Goal: Task Accomplishment & Management: Manage account settings

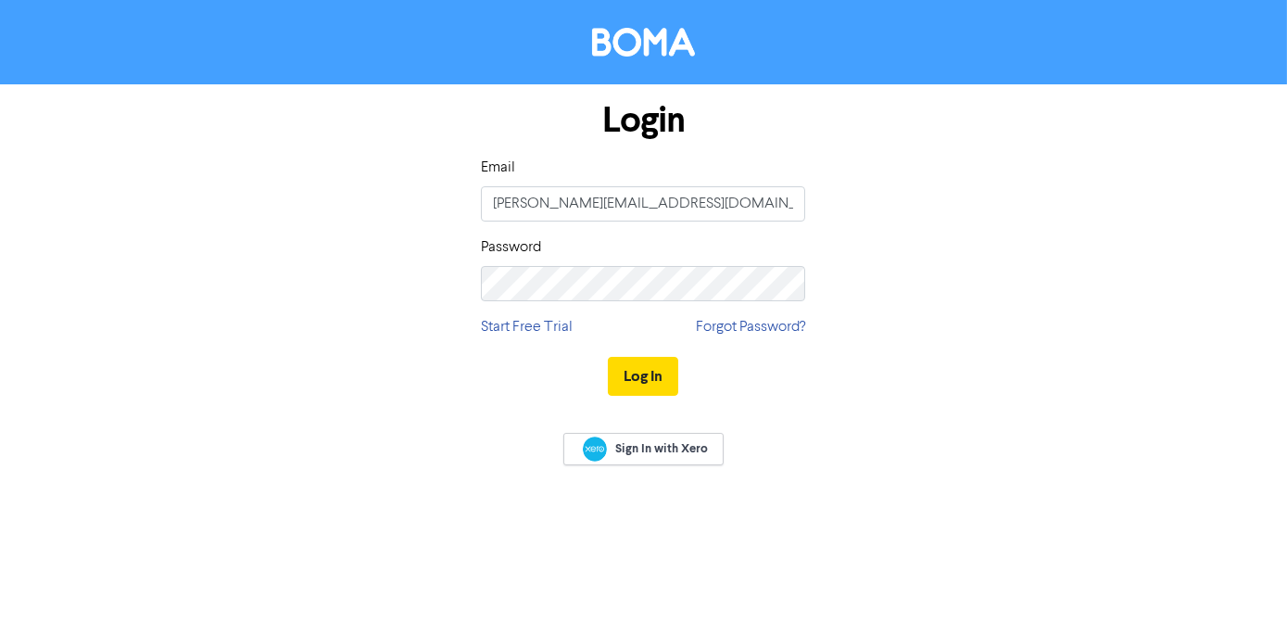
click at [647, 354] on div "Log In" at bounding box center [643, 376] width 324 height 76
click at [648, 373] on button "Log In" at bounding box center [643, 376] width 70 height 39
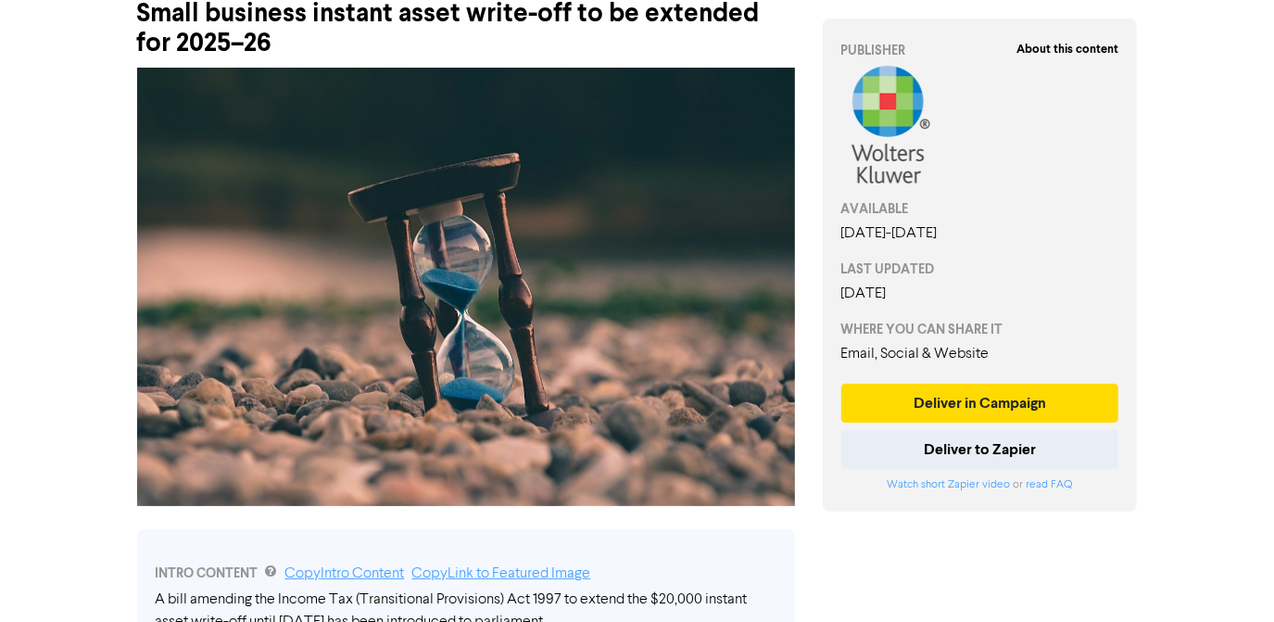
scroll to position [252, 0]
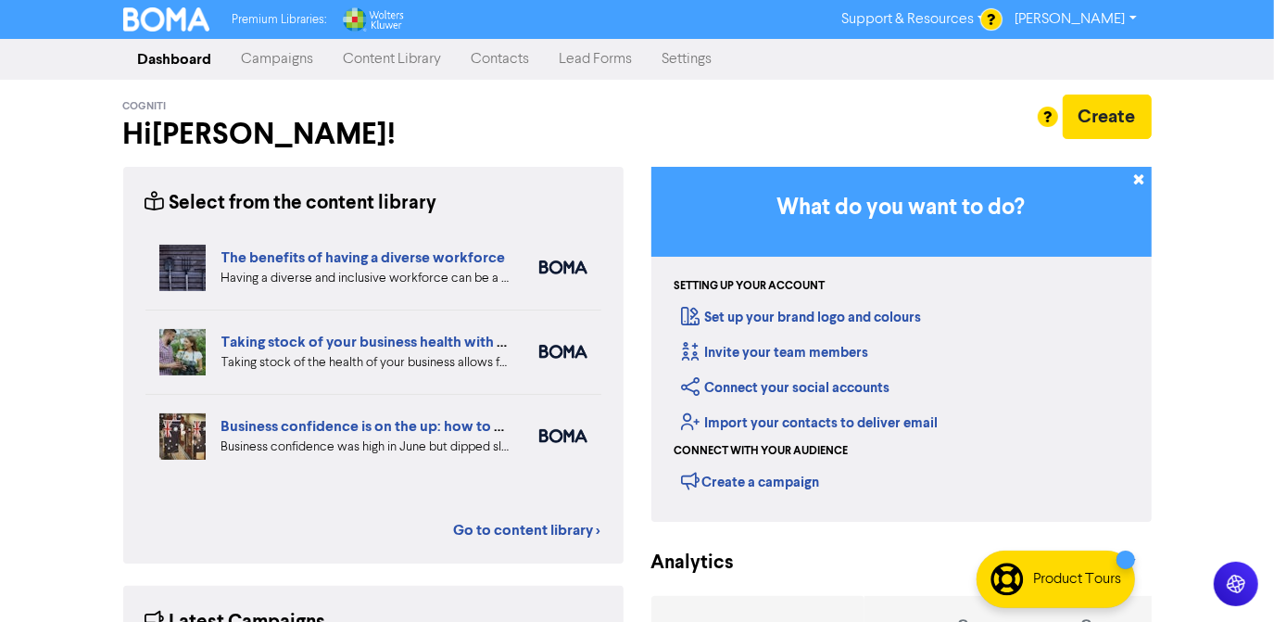
click at [280, 61] on link "Campaigns" at bounding box center [278, 59] width 102 height 37
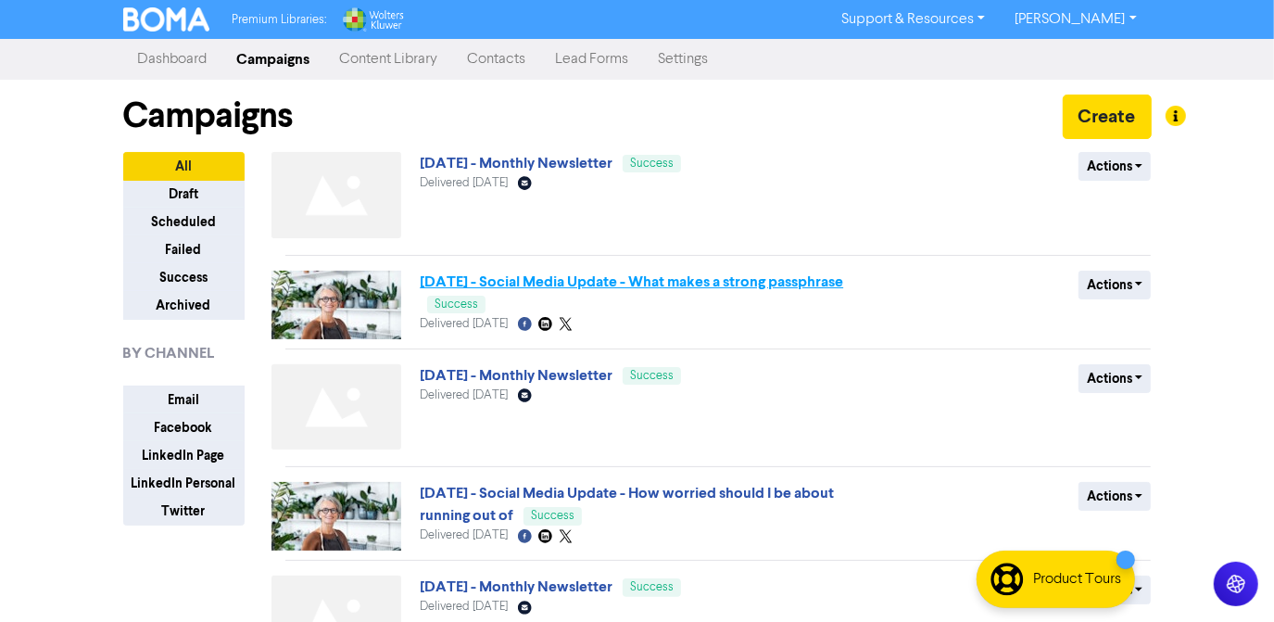
click at [435, 291] on link "[DATE] - Social Media Update - What makes a strong passphrase" at bounding box center [631, 281] width 423 height 19
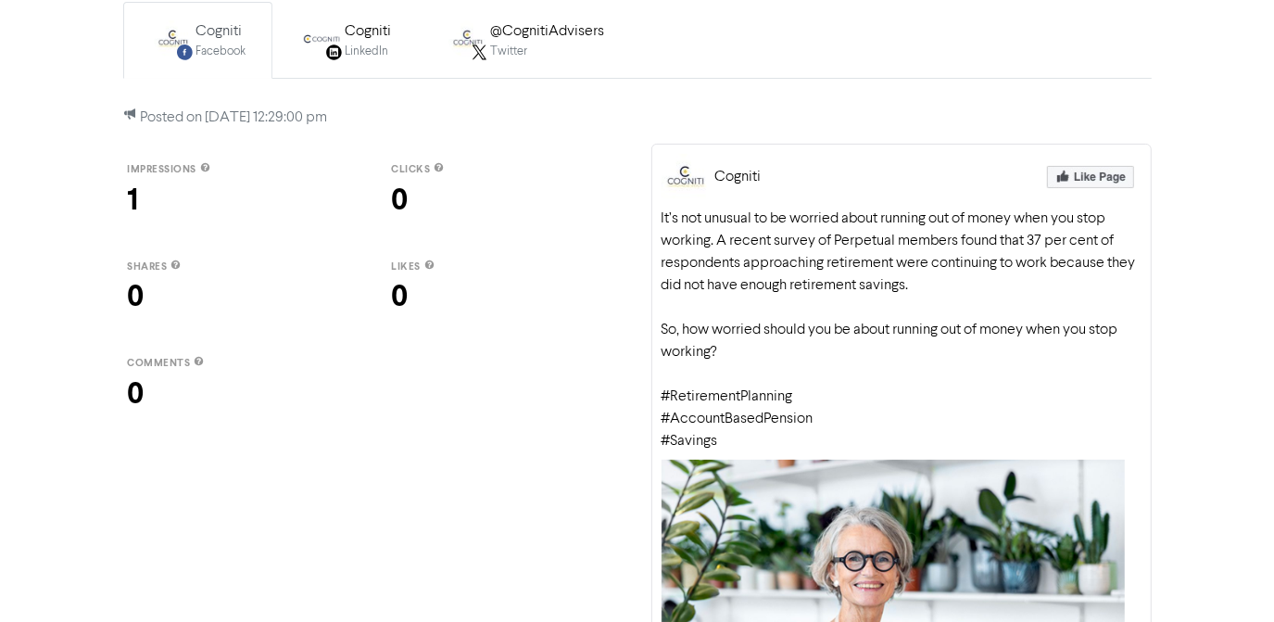
scroll to position [44, 0]
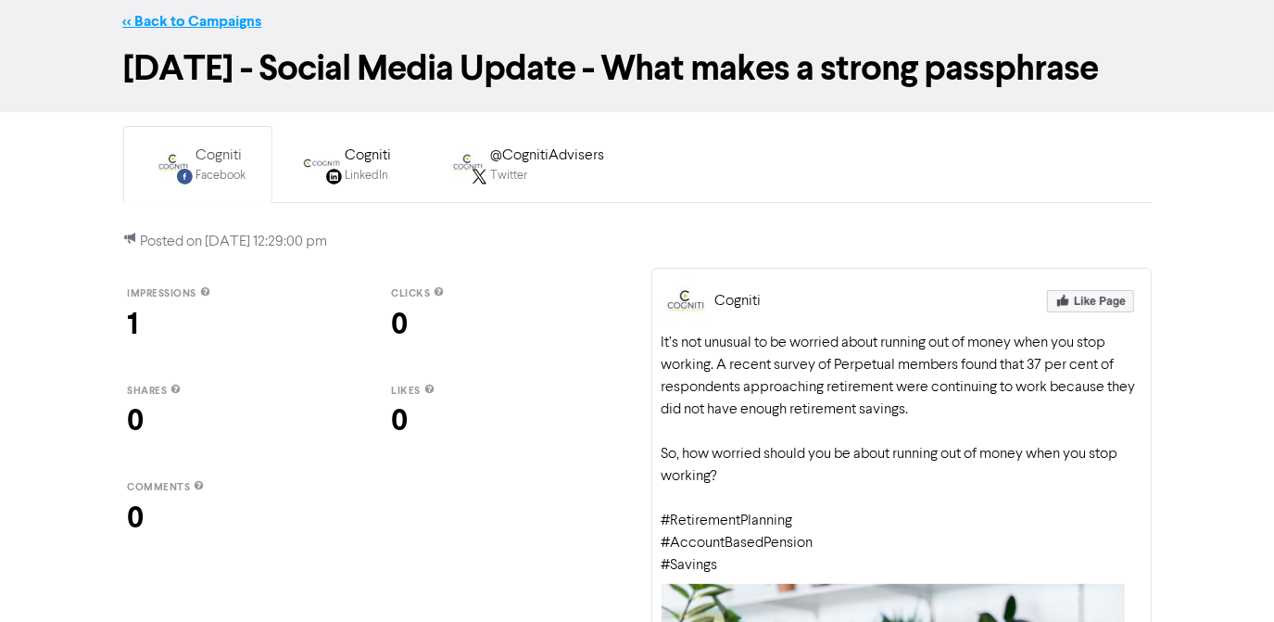
click at [126, 20] on link "<< Back to Campaigns" at bounding box center [192, 21] width 139 height 19
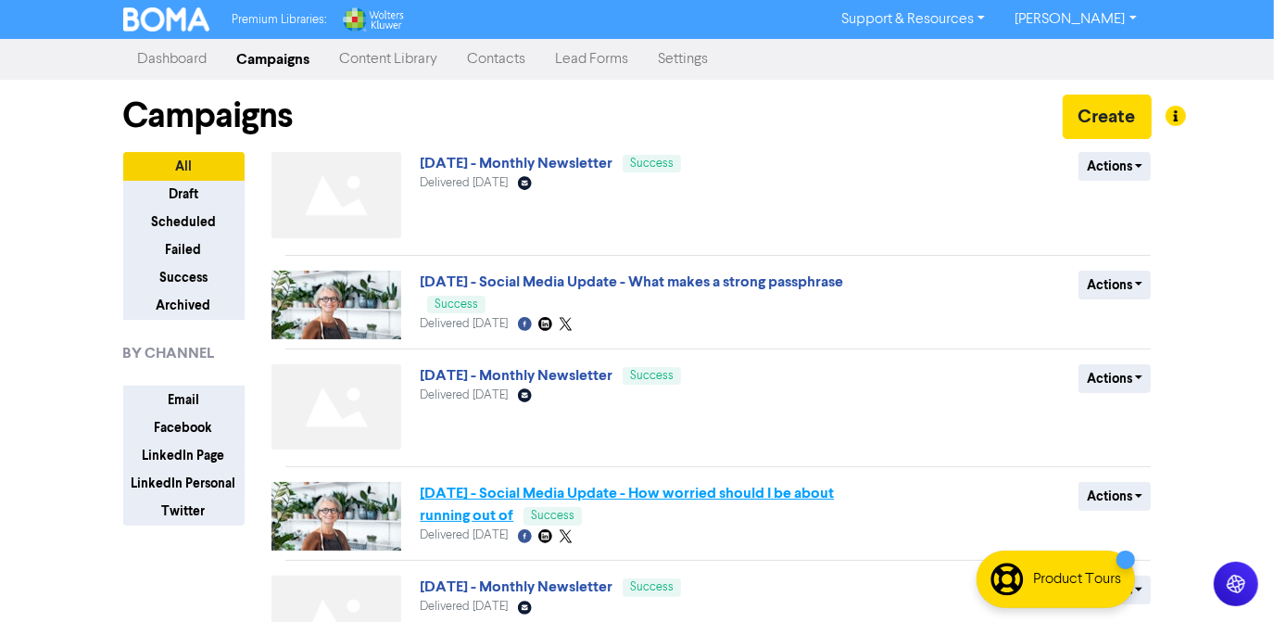
click at [480, 498] on link "Aug 2025 - Social Media Update - How worried should I be about running out of" at bounding box center [627, 504] width 414 height 41
click at [443, 294] on div "Sept 2025 - Social Media Update - What makes a strong passphrase Success Delive…" at bounding box center [643, 305] width 447 height 69
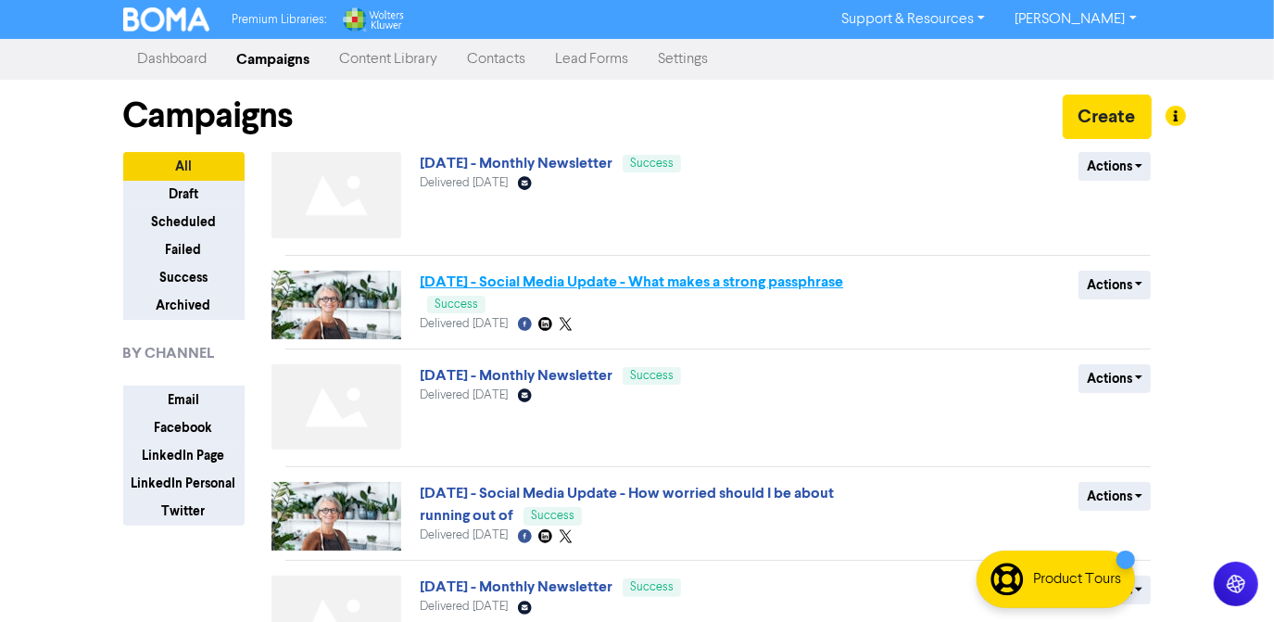
click at [451, 283] on link "Sept 2025 - Social Media Update - What makes a strong passphrase" at bounding box center [631, 281] width 423 height 19
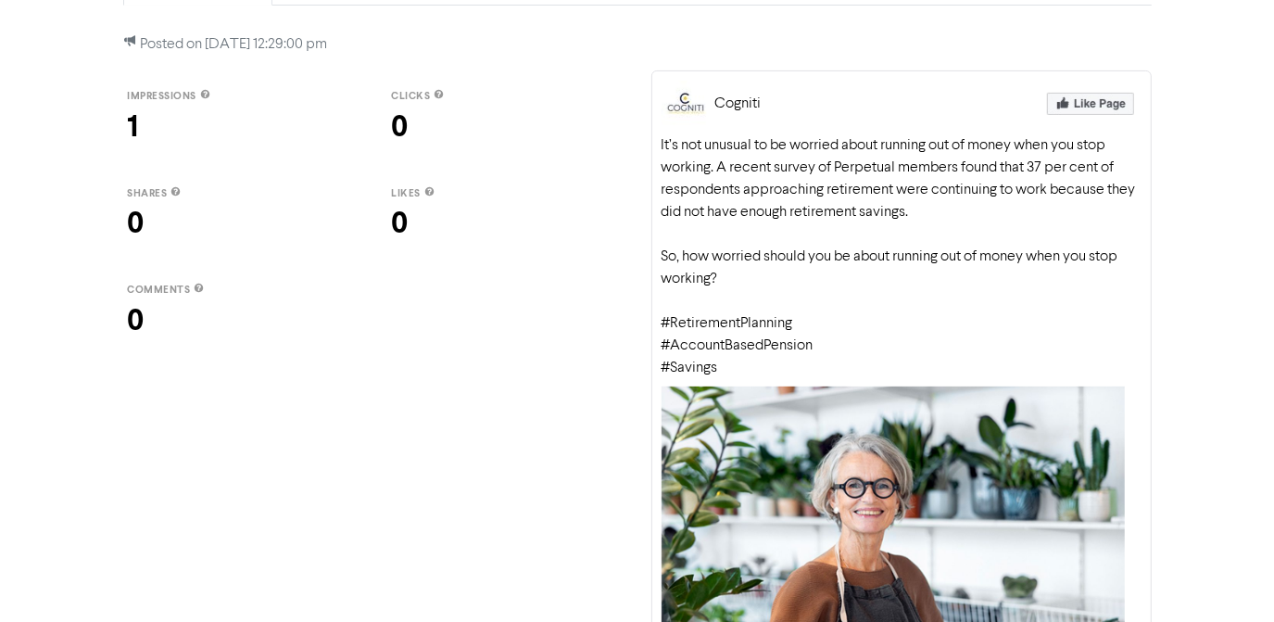
scroll to position [83, 0]
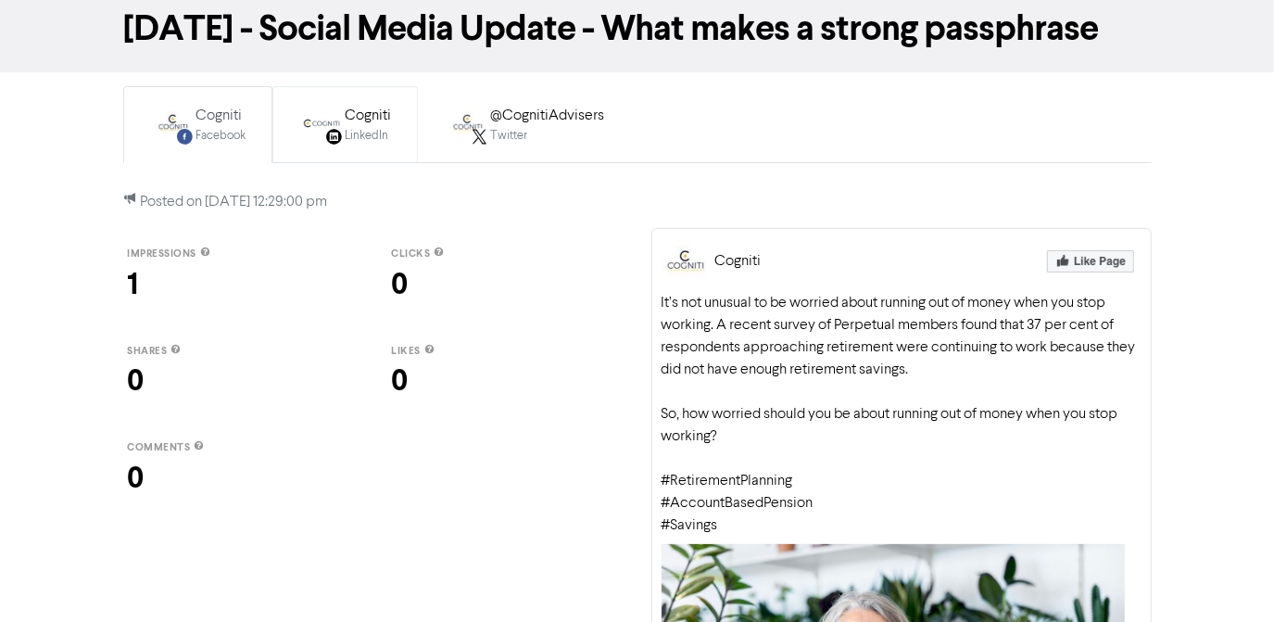
click at [328, 146] on div "LinkedIn Page Created with Sketch. Cogniti LinkedIn" at bounding box center [345, 125] width 114 height 60
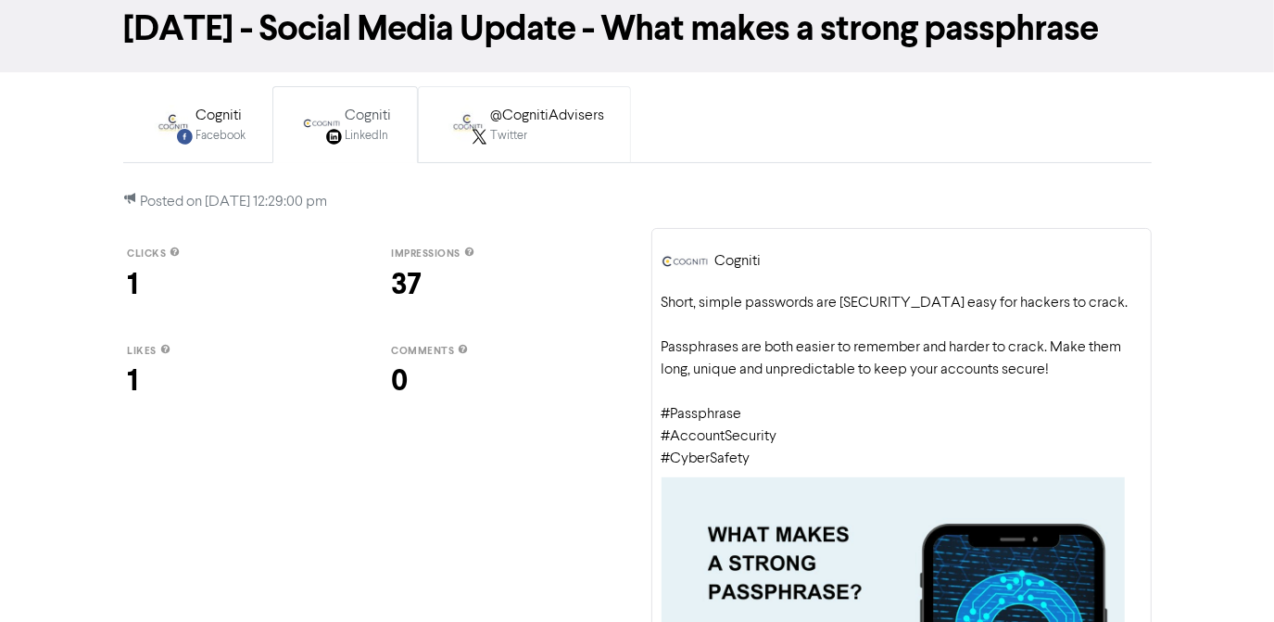
click at [507, 132] on div "Twitter" at bounding box center [548, 136] width 114 height 18
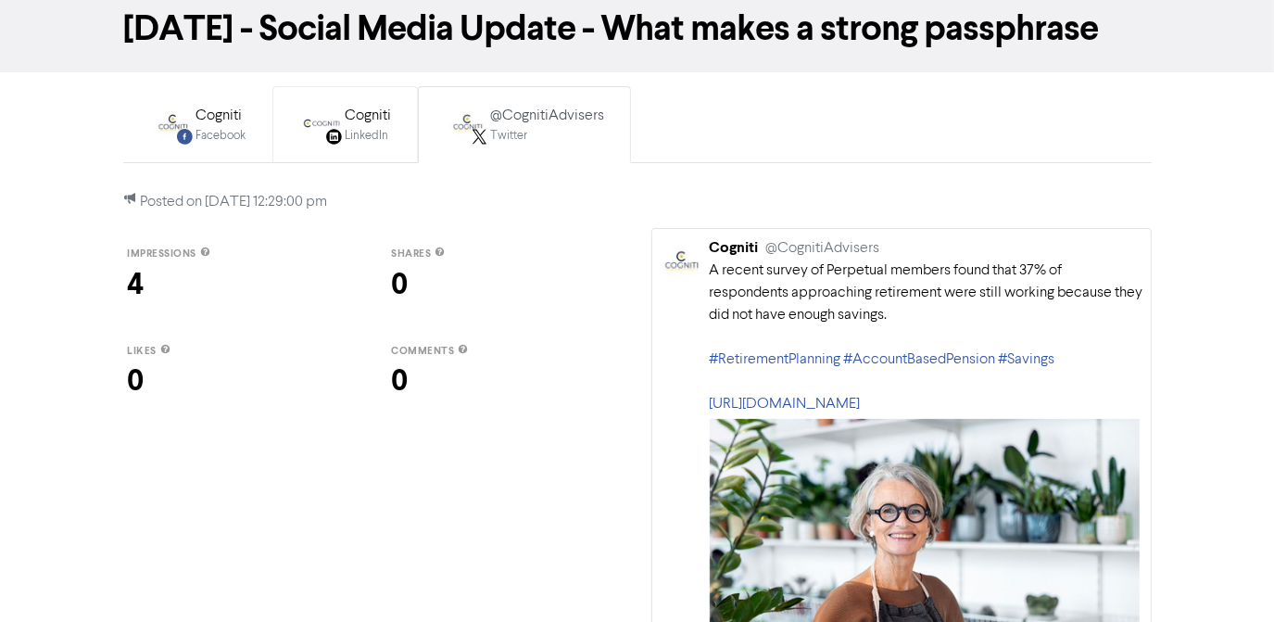
click at [354, 145] on div "LinkedIn Page Created with Sketch. Cogniti LinkedIn" at bounding box center [345, 125] width 114 height 60
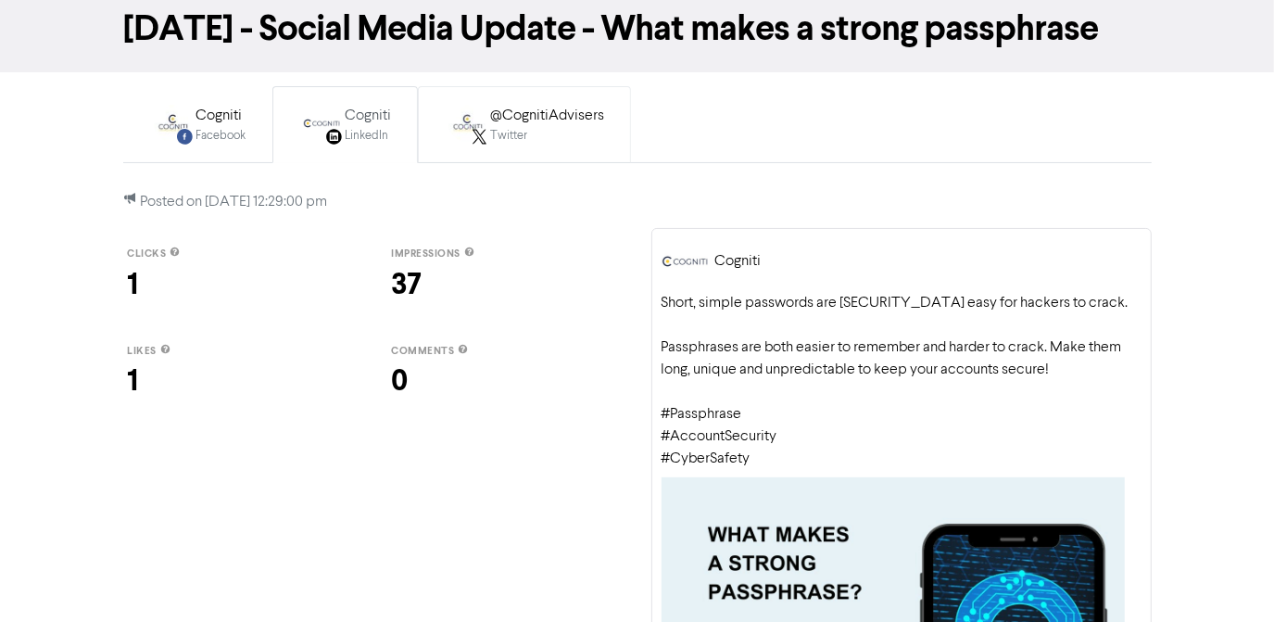
click at [472, 134] on icon at bounding box center [480, 137] width 16 height 16
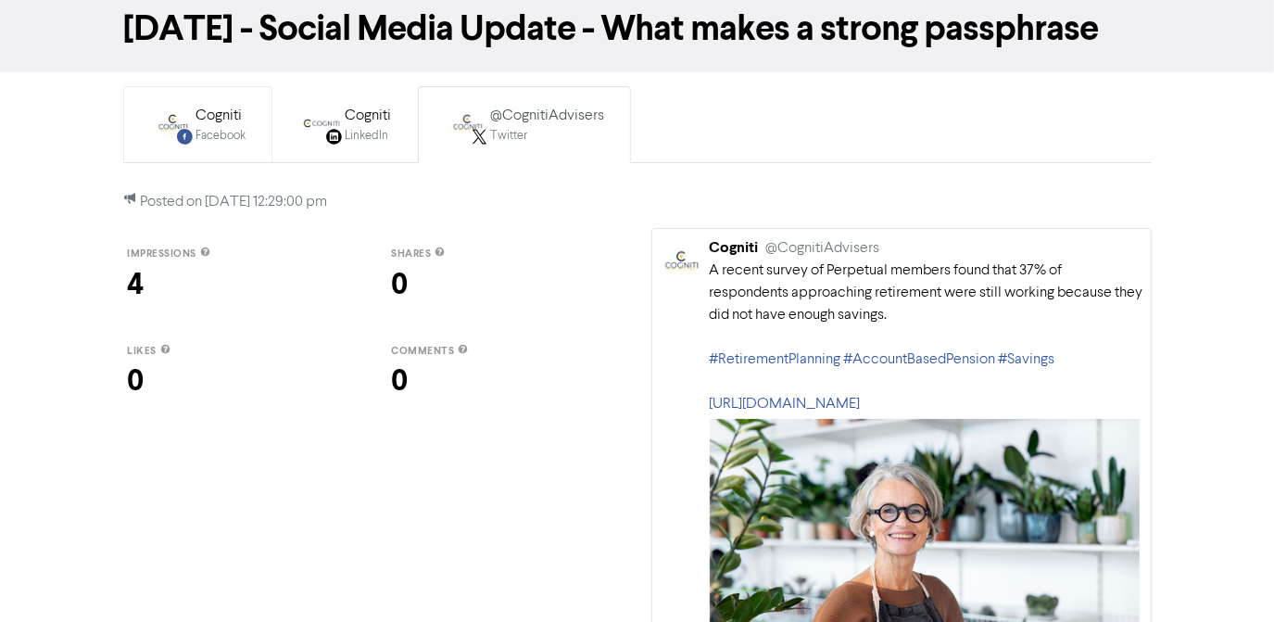
click at [163, 127] on img at bounding box center [172, 123] width 37 height 37
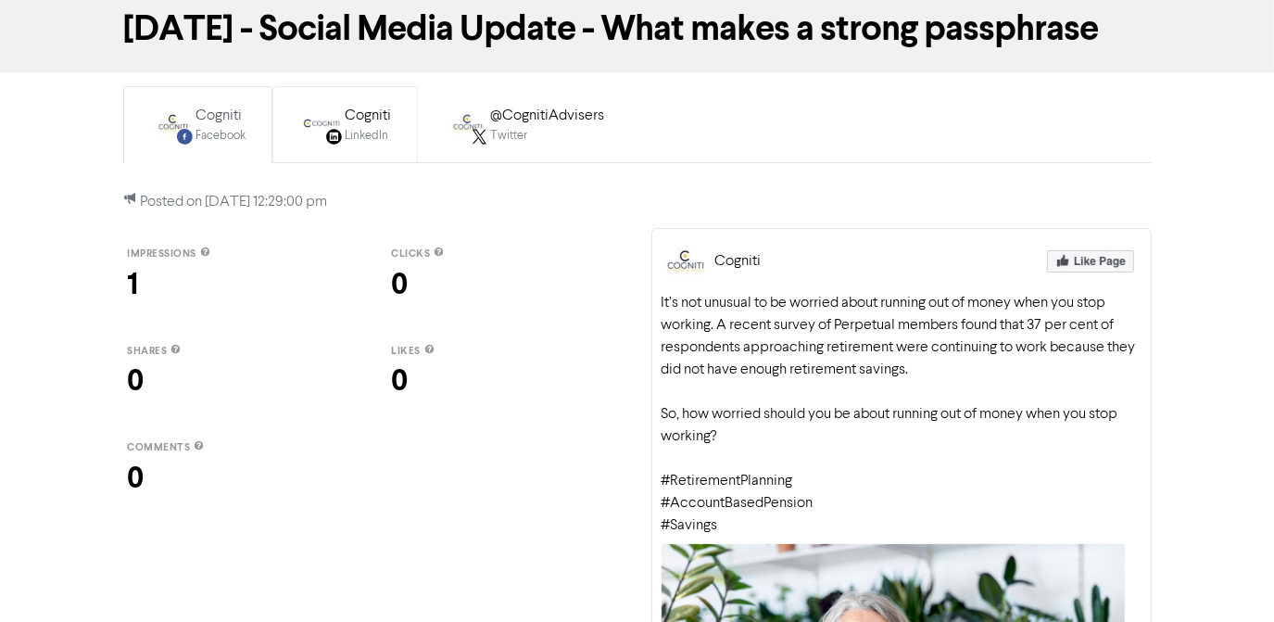
click at [334, 125] on img at bounding box center [321, 123] width 37 height 37
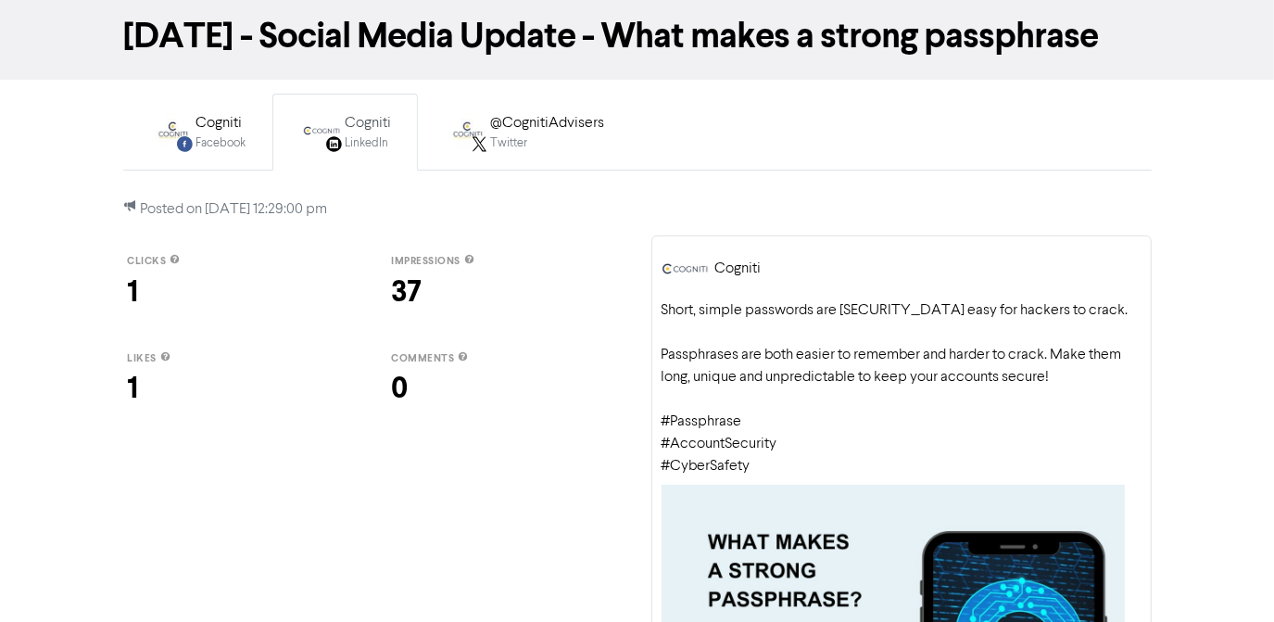
scroll to position [0, 0]
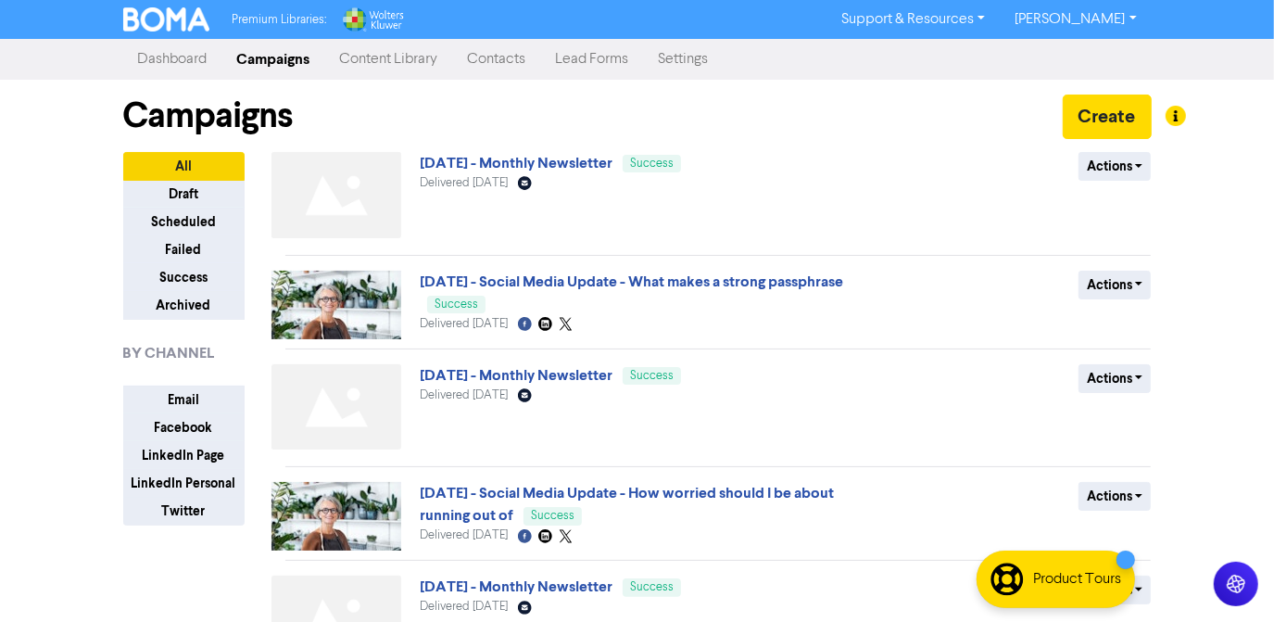
click at [387, 66] on link "Content Library" at bounding box center [389, 59] width 128 height 37
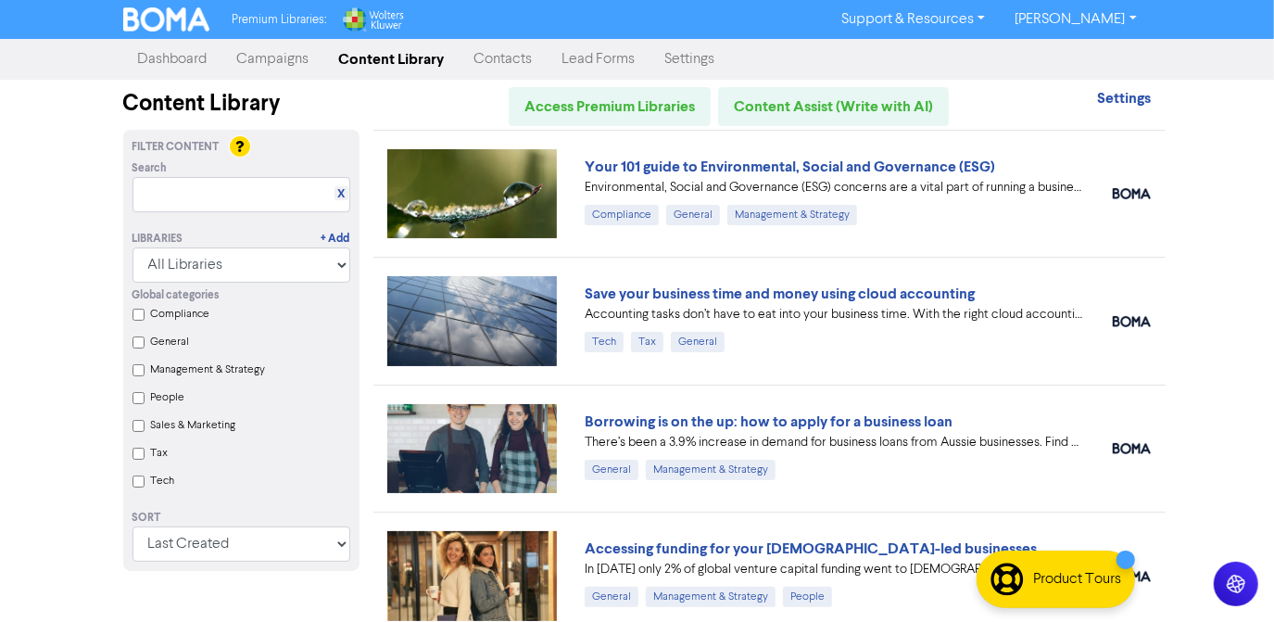
click at [265, 60] on link "Campaigns" at bounding box center [273, 59] width 102 height 37
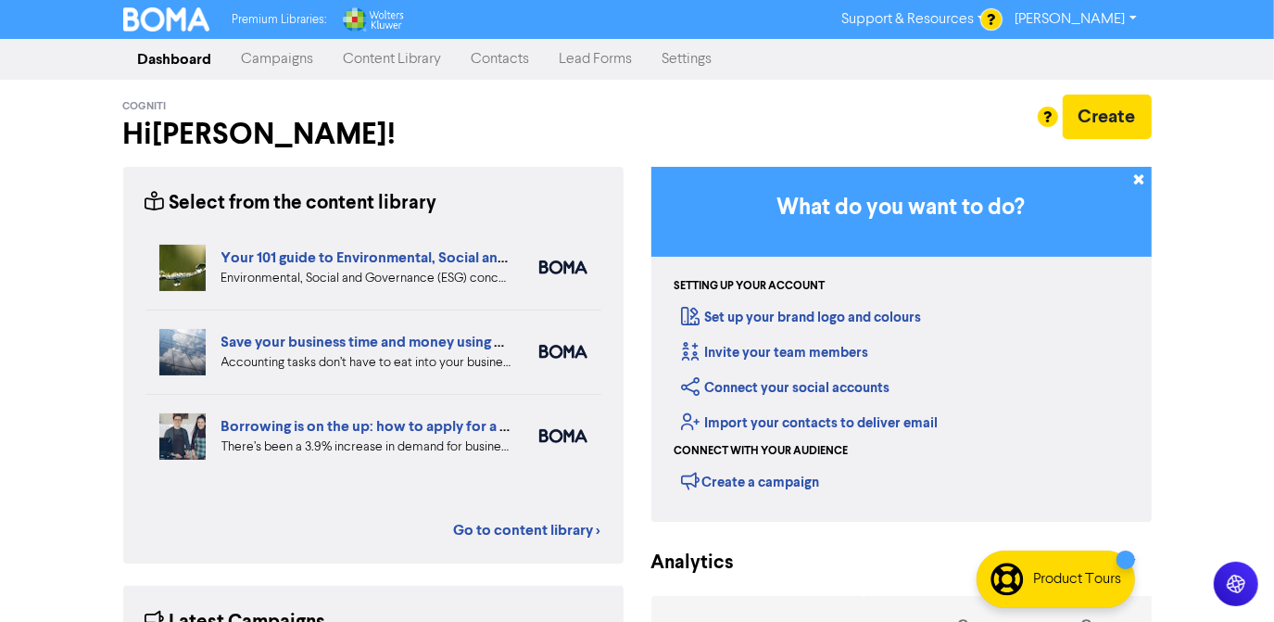
click at [271, 66] on link "Campaigns" at bounding box center [278, 59] width 102 height 37
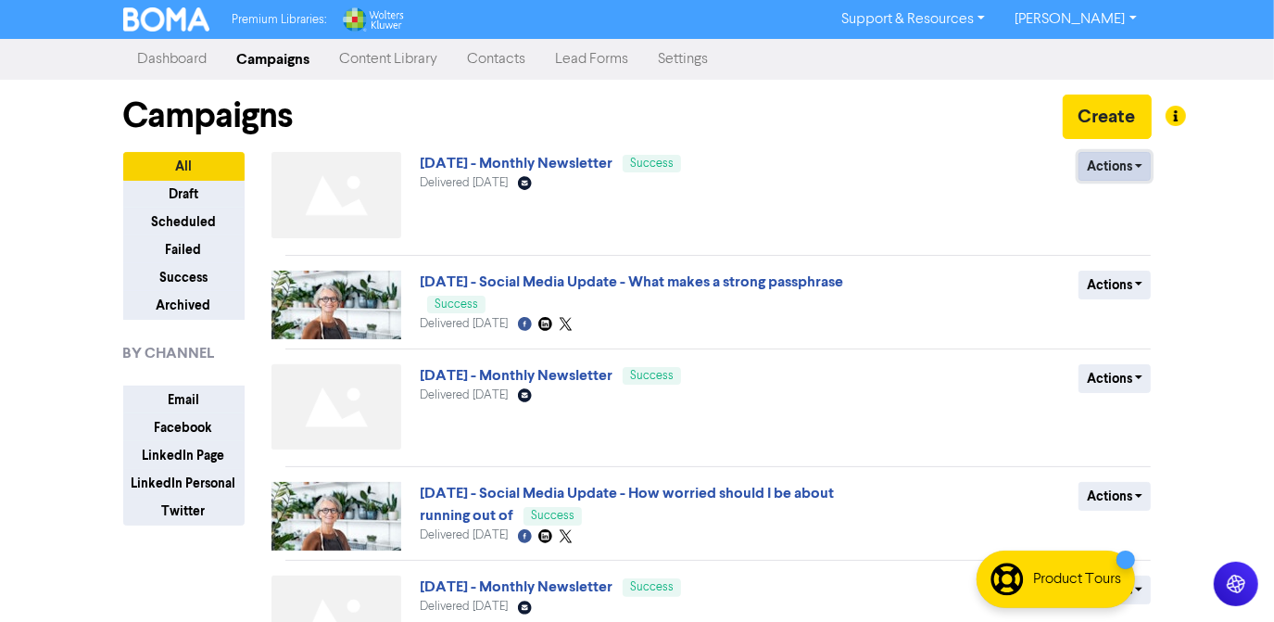
click at [1131, 172] on button "Actions" at bounding box center [1115, 166] width 73 height 29
click at [1148, 208] on button "Duplicate" at bounding box center [1153, 206] width 146 height 30
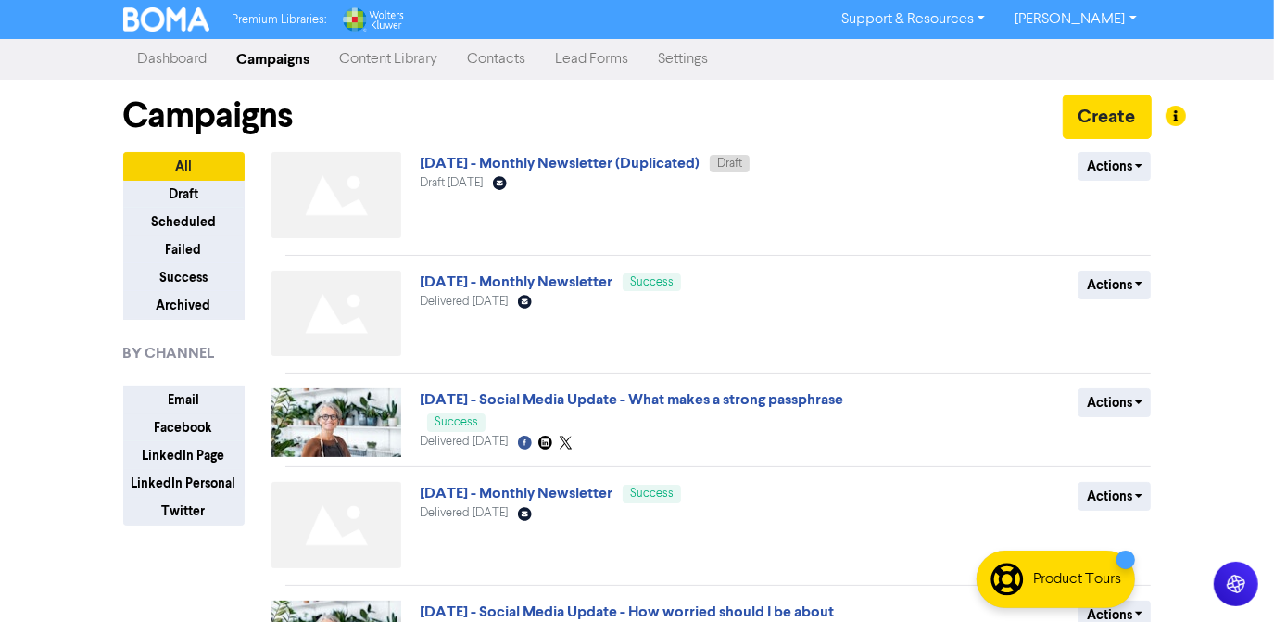
click at [1153, 161] on div "Actions Delete Duplicate Rename Archive" at bounding box center [1016, 199] width 298 height 94
click at [1148, 162] on button "Actions" at bounding box center [1115, 166] width 73 height 29
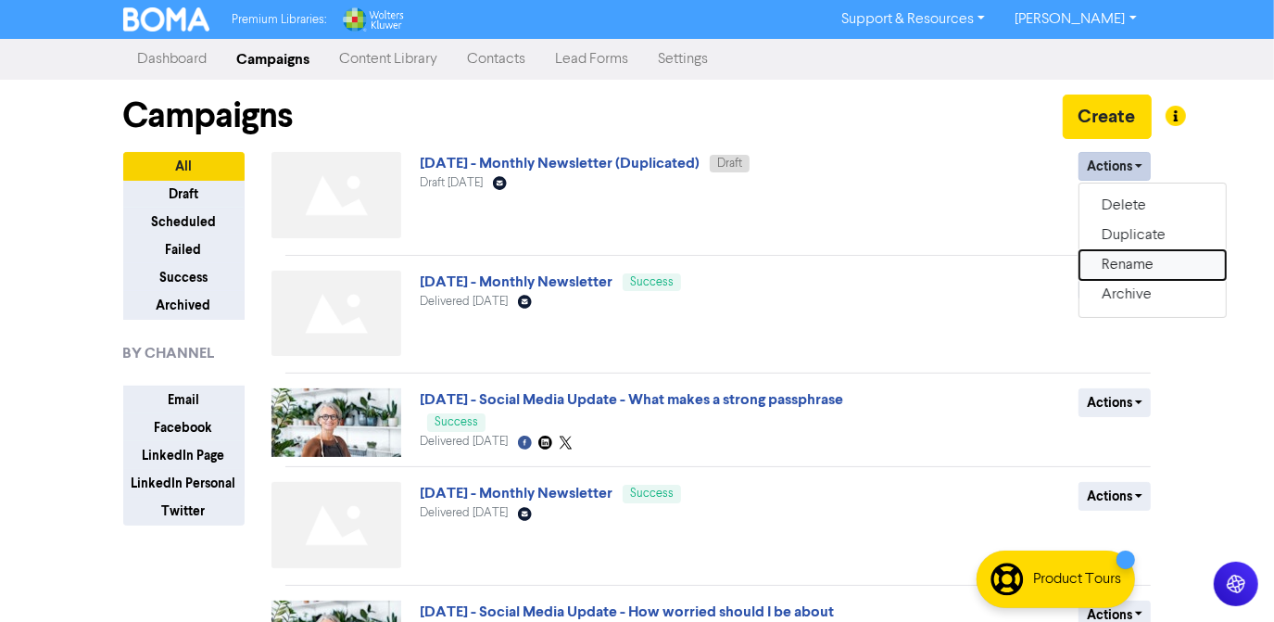
click at [1131, 272] on button "Rename" at bounding box center [1153, 265] width 146 height 30
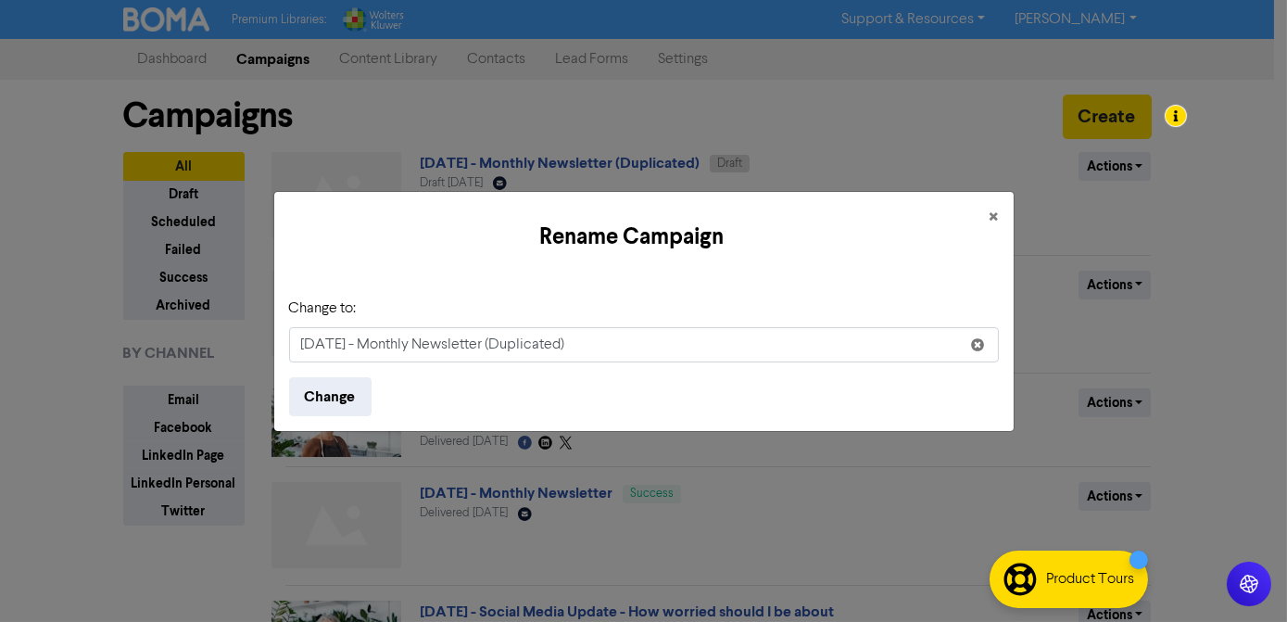
click at [548, 349] on input "Sept 2025 - Monthly Newsletter (Duplicated)" at bounding box center [644, 344] width 710 height 35
click at [547, 349] on input "Sept 2025 - Monthly Newsletter (Duplicated)" at bounding box center [644, 344] width 710 height 35
click at [304, 347] on input "Sept 2025 - Monthly Newsletter" at bounding box center [644, 344] width 710 height 35
type input "Oct 2025 - Monthly Newsletter"
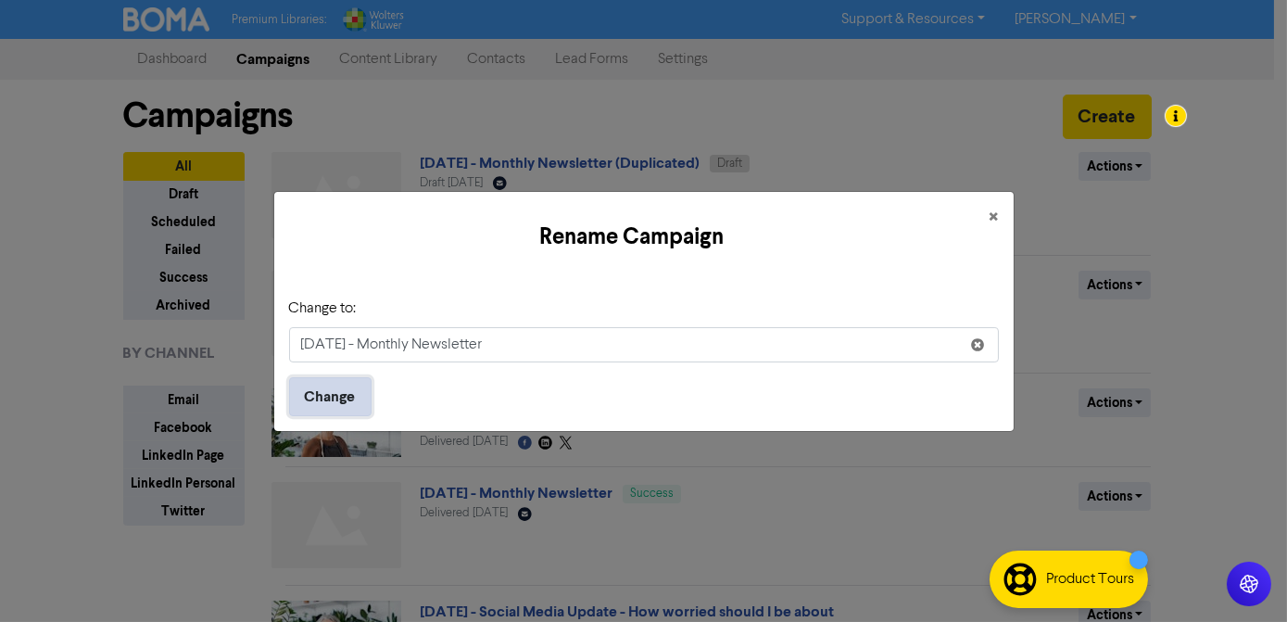
click at [316, 409] on button "Change" at bounding box center [330, 396] width 82 height 39
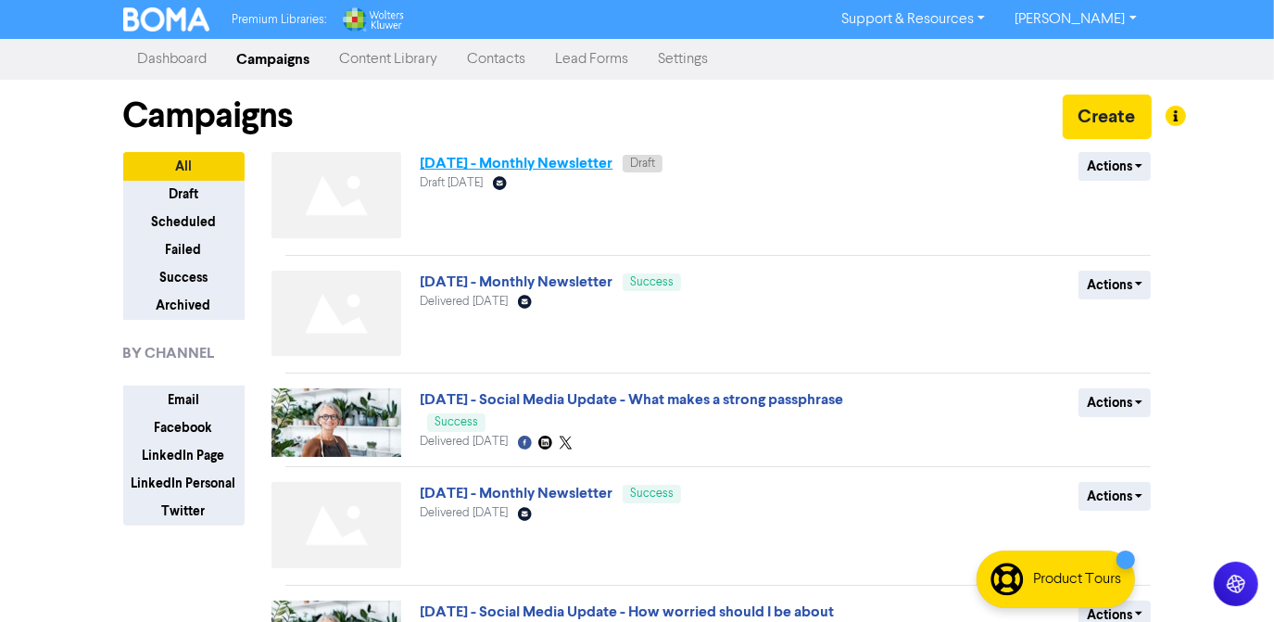
click at [489, 169] on link "Oct 2025 - Monthly Newsletter" at bounding box center [516, 163] width 193 height 19
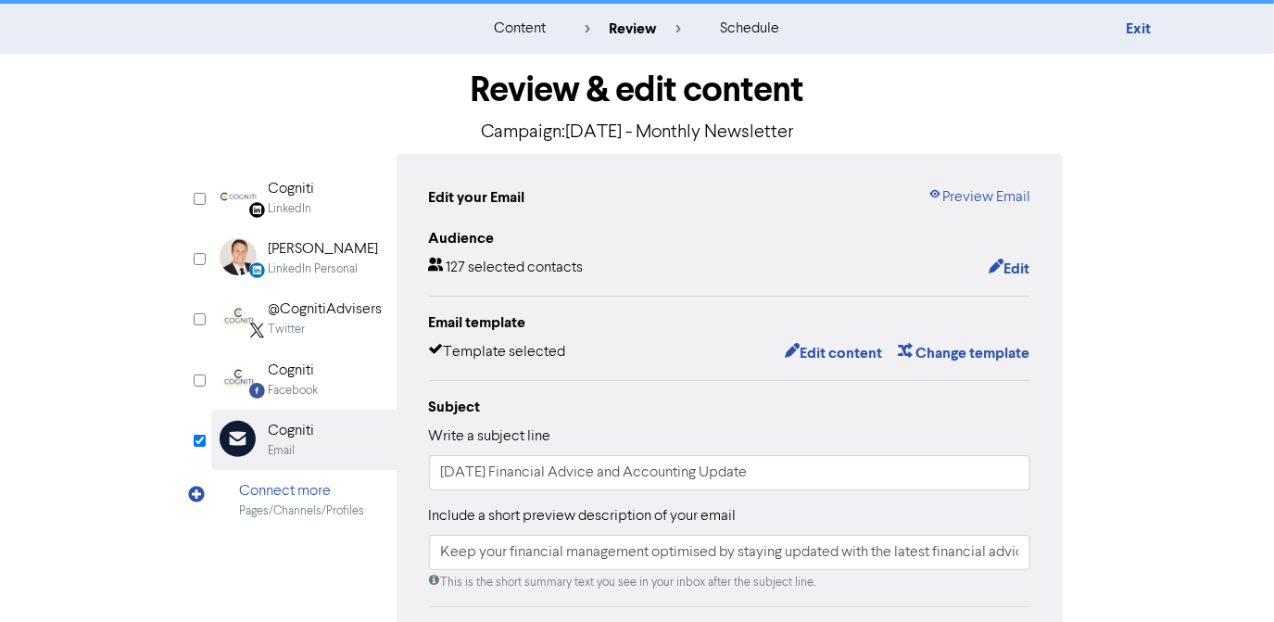
scroll to position [168, 0]
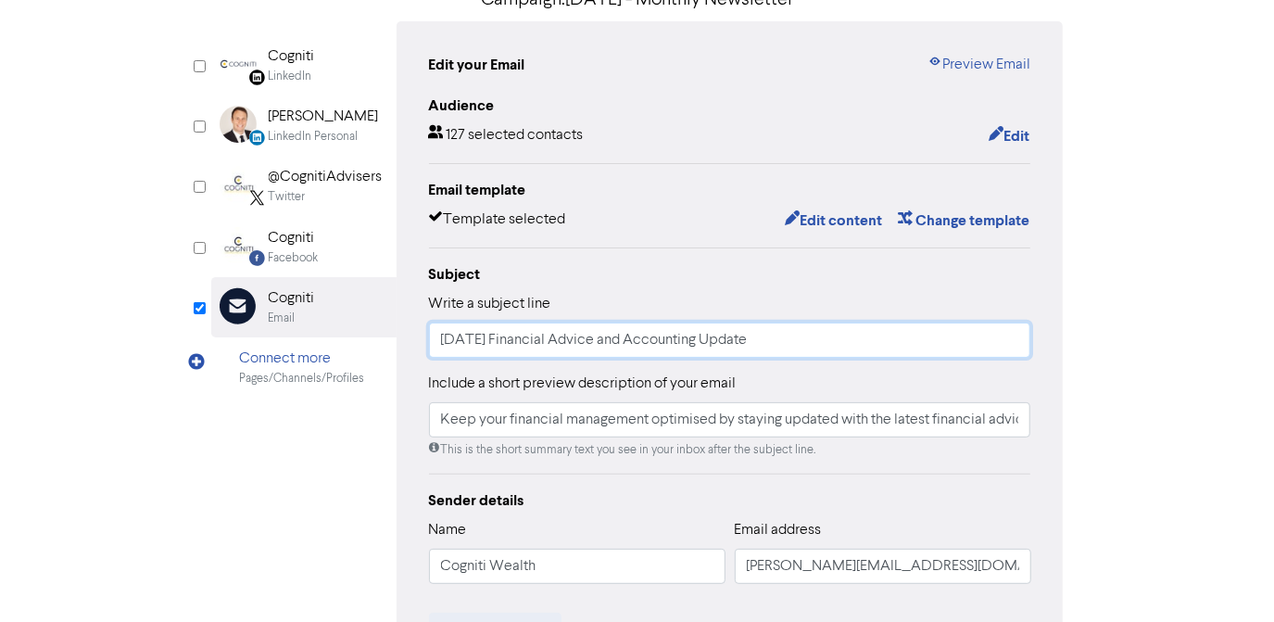
click at [445, 334] on input "Sept 2025 Financial Advice and Accounting Update" at bounding box center [730, 339] width 602 height 35
type input "Oct 2025 Financial Advice and Accounting Update"
click at [1143, 323] on div "Review & edit content Campaign: Oct 2025 - Monthly Newsletter LinkedIn Page Cre…" at bounding box center [637, 406] width 1056 height 971
click at [724, 420] on input "Keep your financial management optimised by staying updated with the latest fin…" at bounding box center [730, 419] width 602 height 35
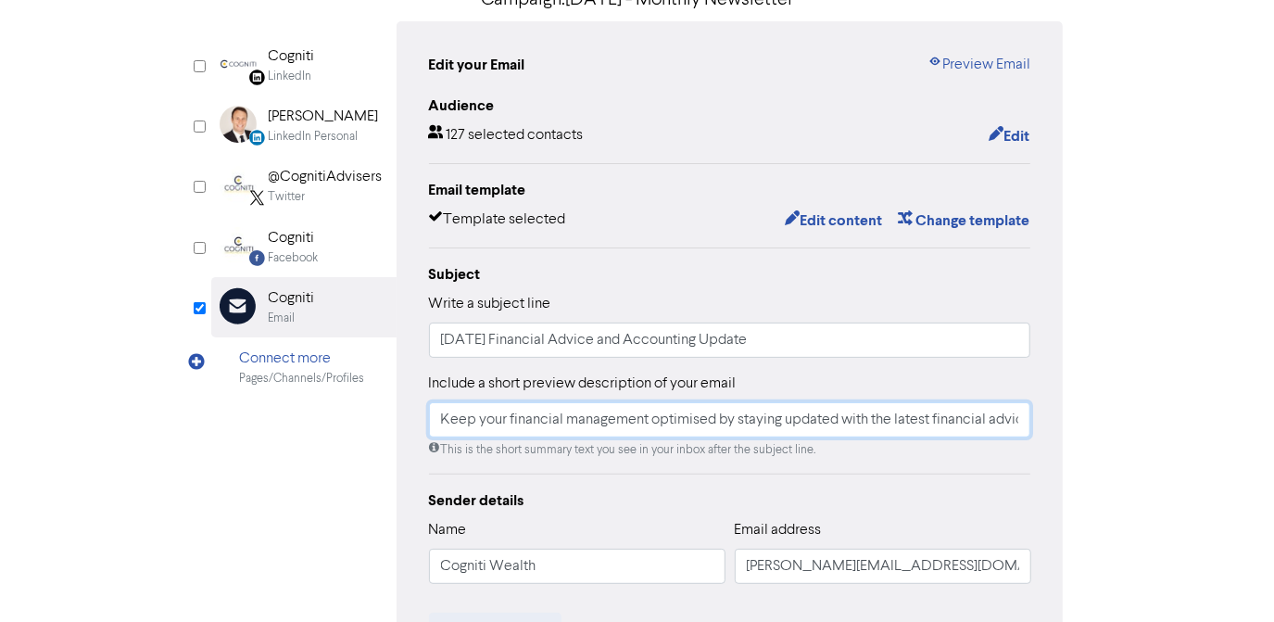
scroll to position [252, 0]
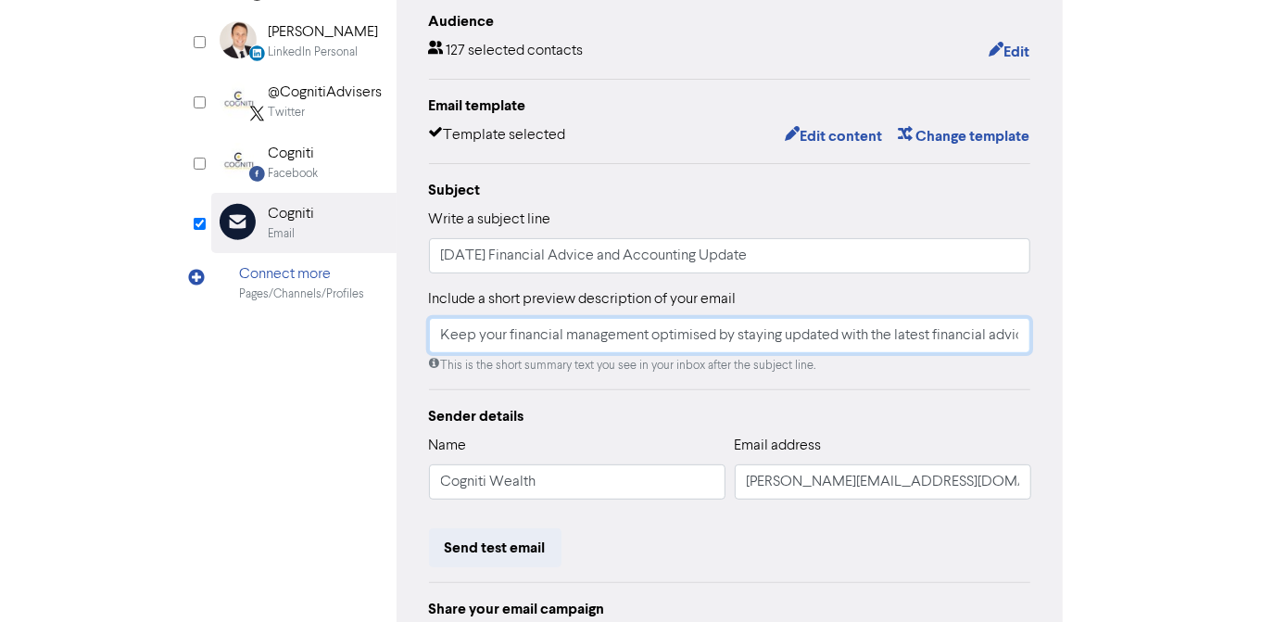
click at [783, 334] on input "Keep your financial management optimised by staying updated with the latest fin…" at bounding box center [730, 335] width 602 height 35
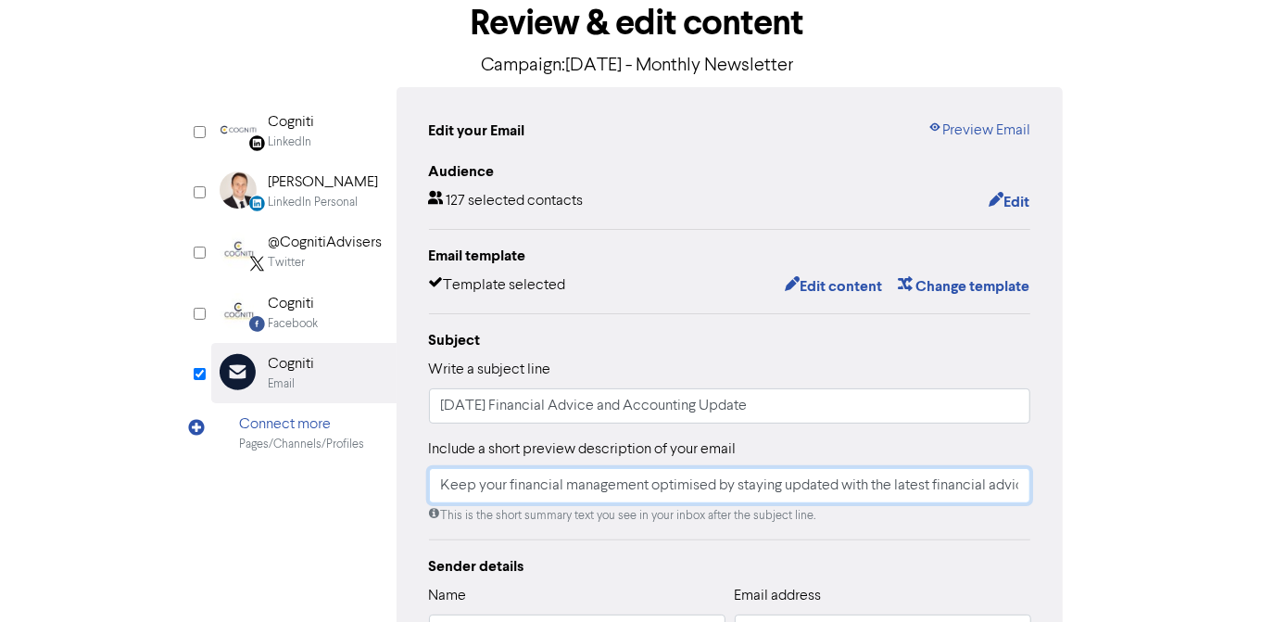
scroll to position [83, 0]
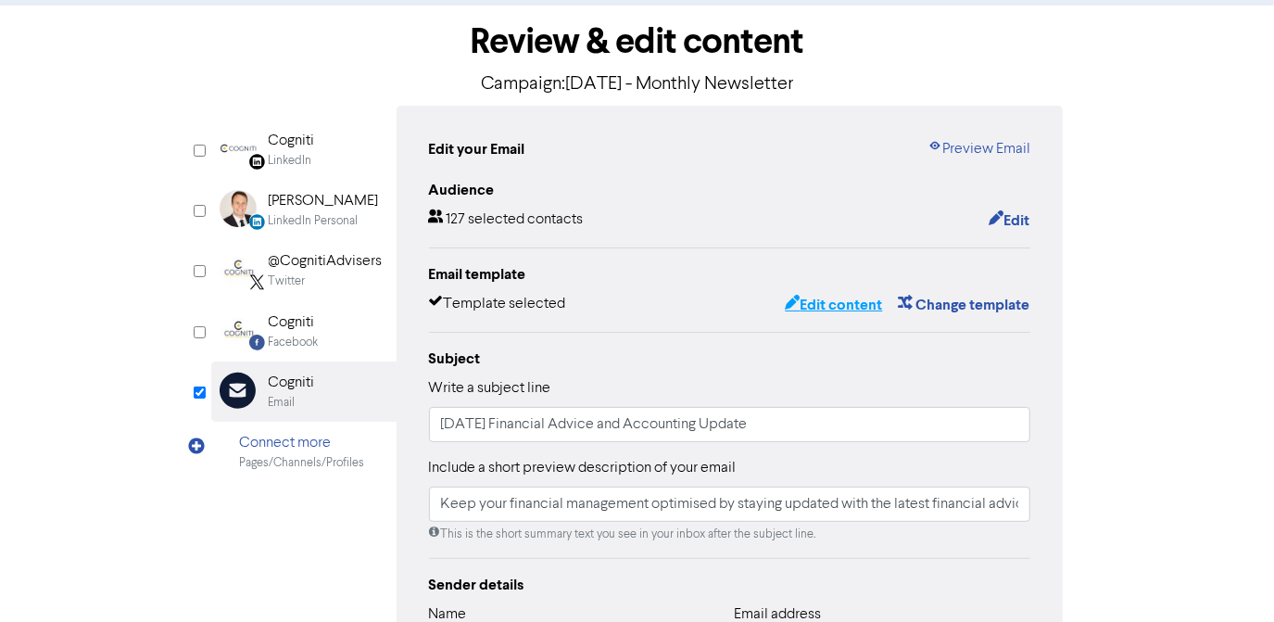
click at [841, 305] on button "Edit content" at bounding box center [833, 305] width 99 height 24
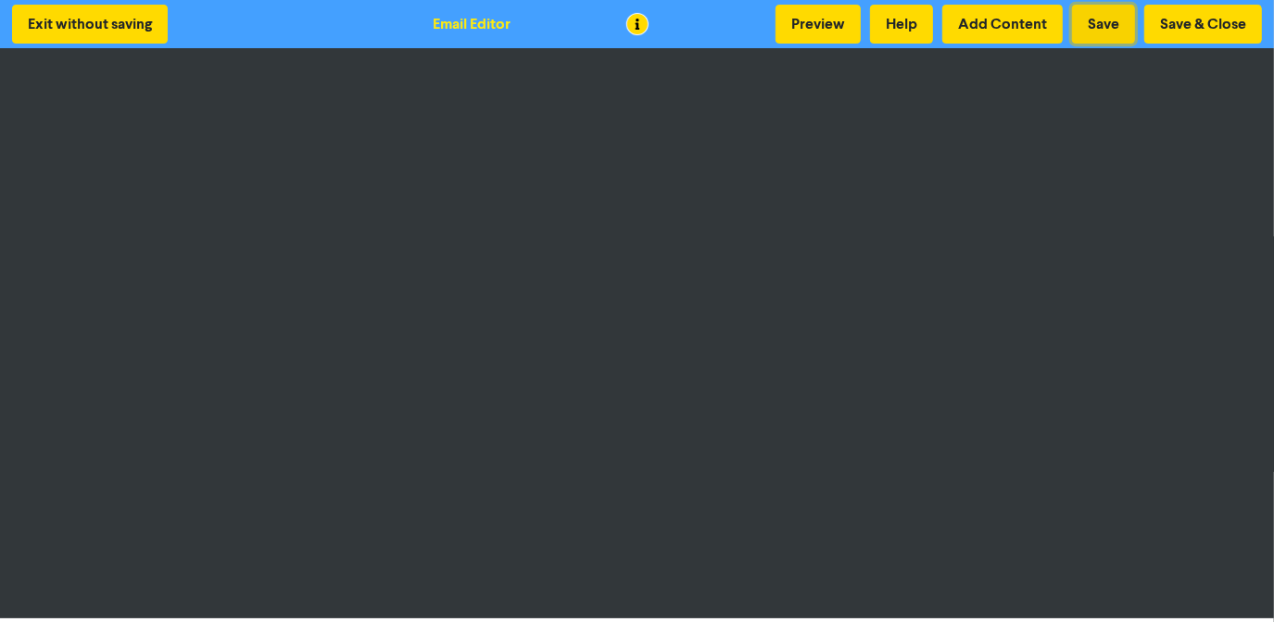
click at [1099, 20] on button "Save" at bounding box center [1103, 24] width 63 height 39
click at [1093, 25] on button "Save" at bounding box center [1103, 24] width 63 height 39
click at [1176, 25] on button "Save & Close" at bounding box center [1203, 24] width 118 height 39
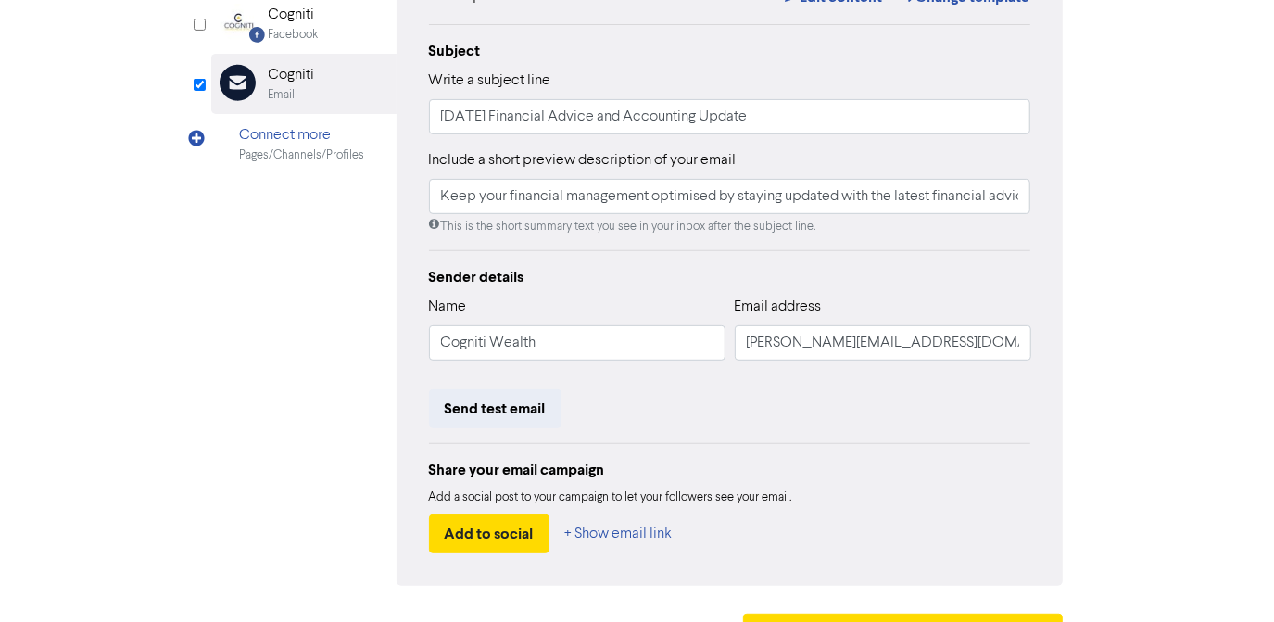
scroll to position [436, 0]
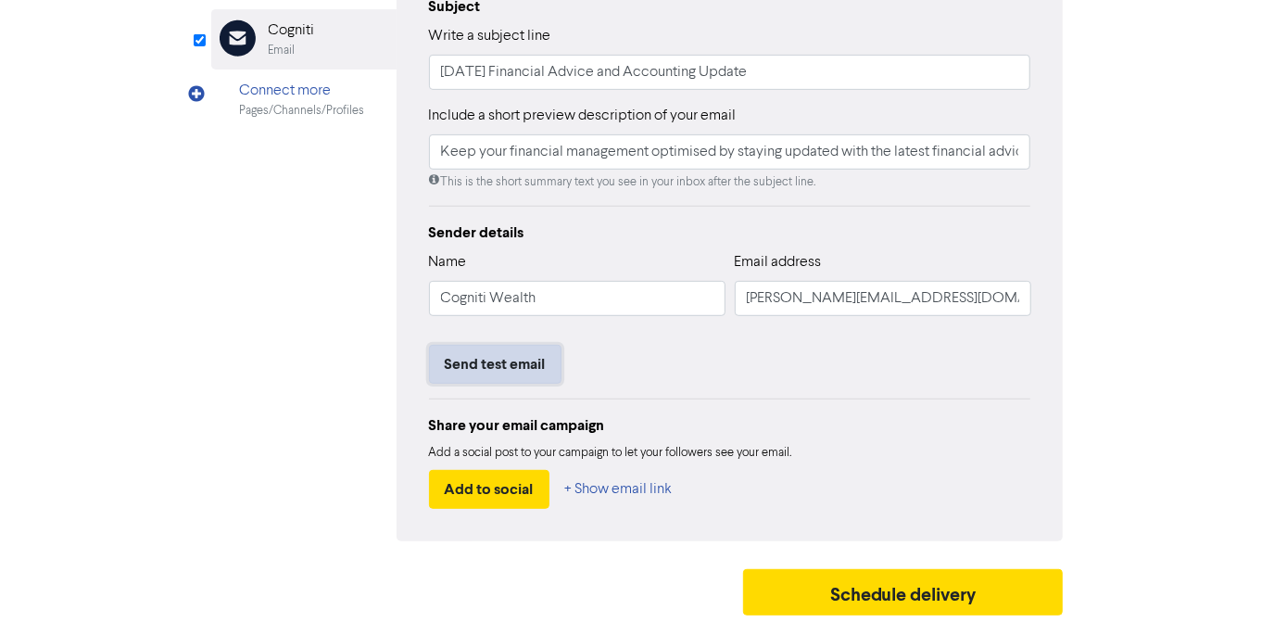
click at [510, 364] on button "Send test email" at bounding box center [495, 364] width 133 height 39
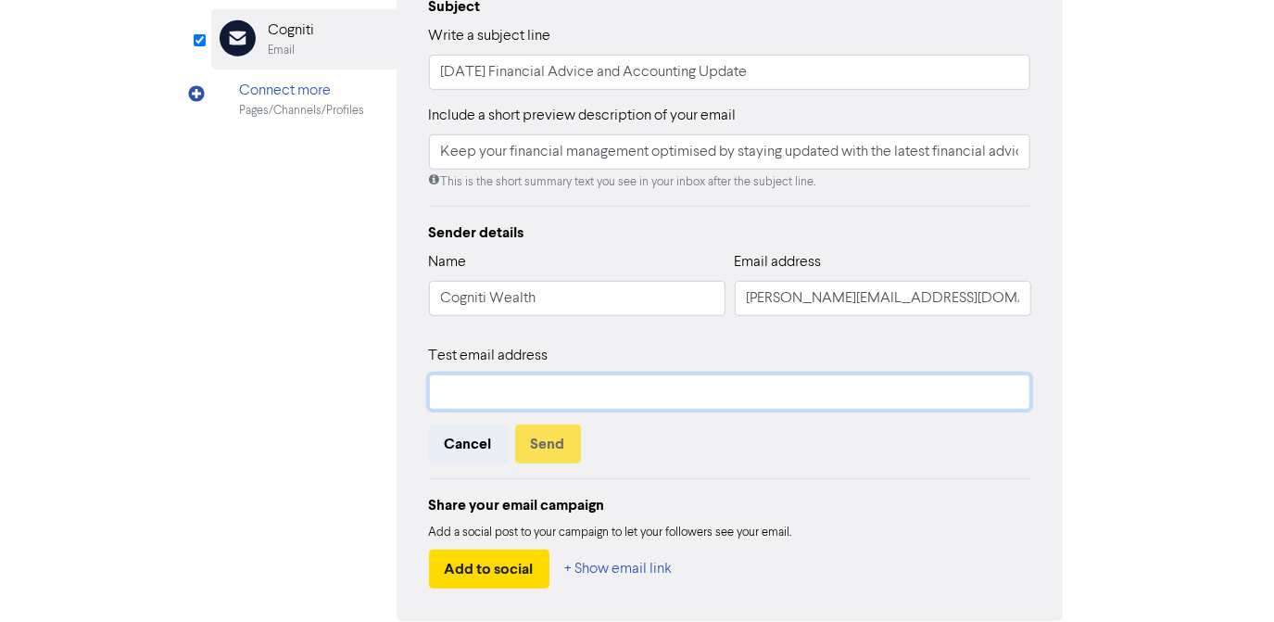
click at [516, 398] on input "text" at bounding box center [730, 391] width 602 height 35
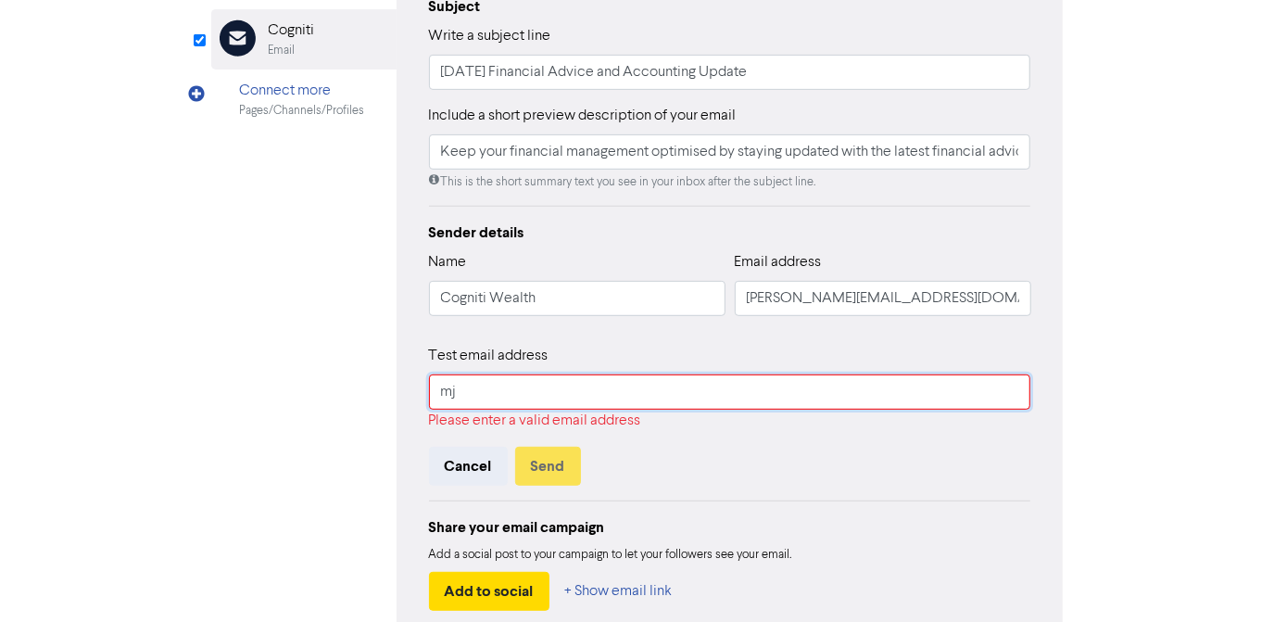
type input "mj@cogniti.com.au"
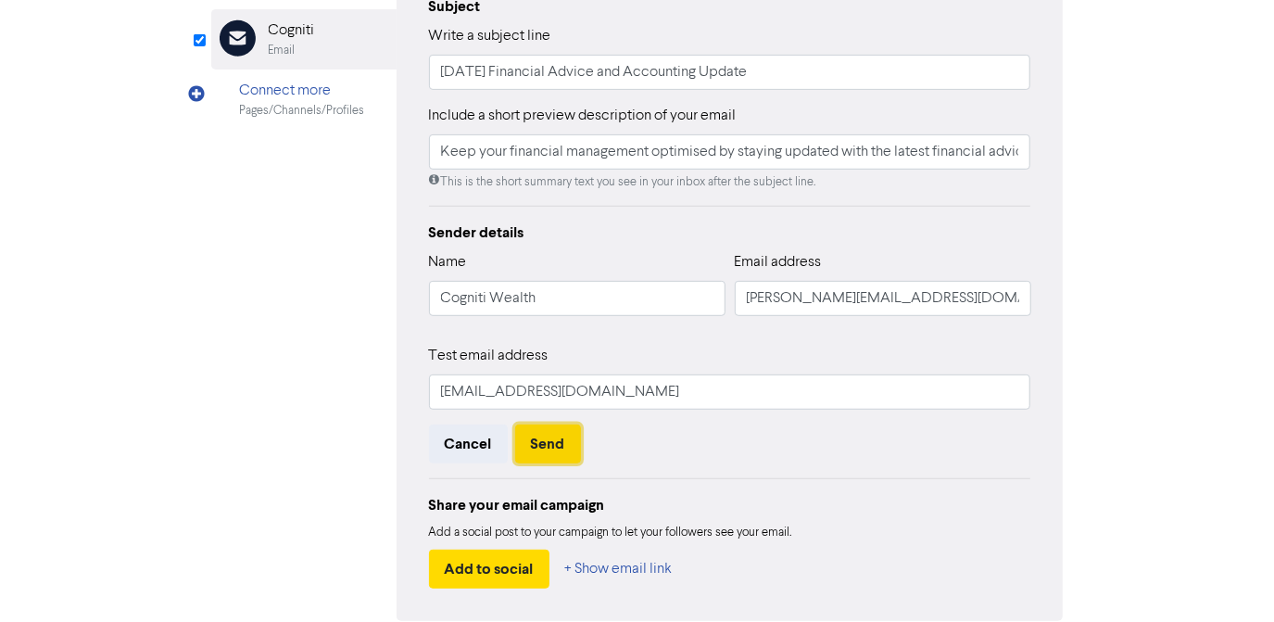
click at [540, 434] on button "Send" at bounding box center [548, 443] width 66 height 39
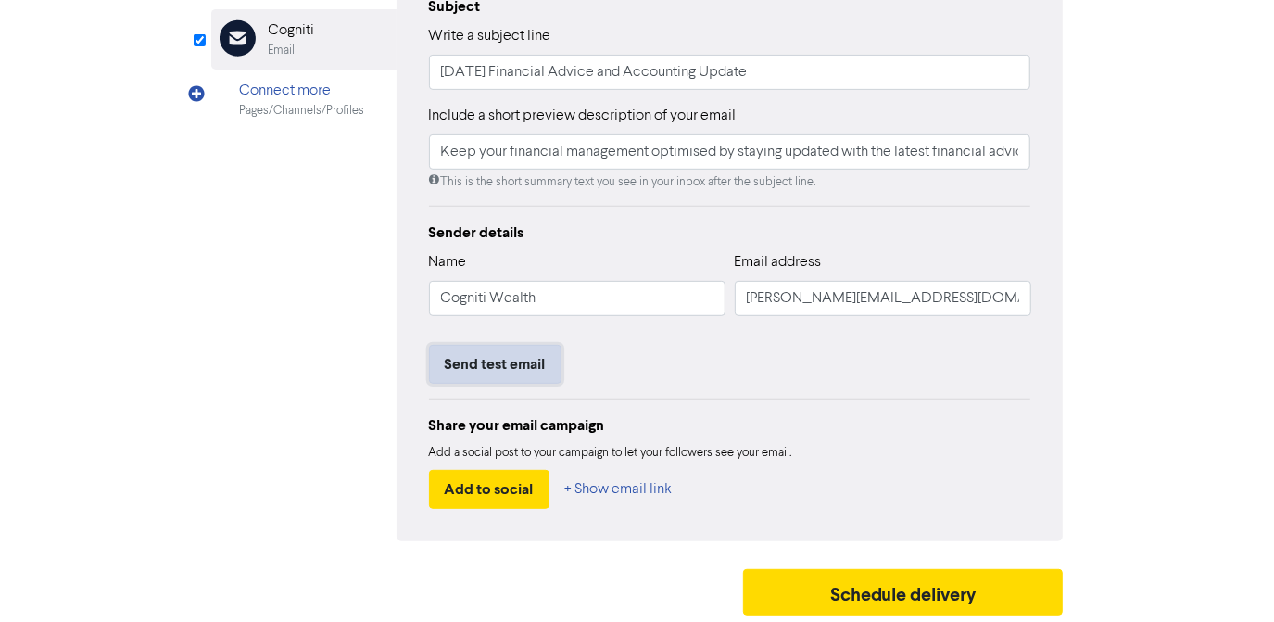
click at [480, 362] on button "Send test email" at bounding box center [495, 364] width 133 height 39
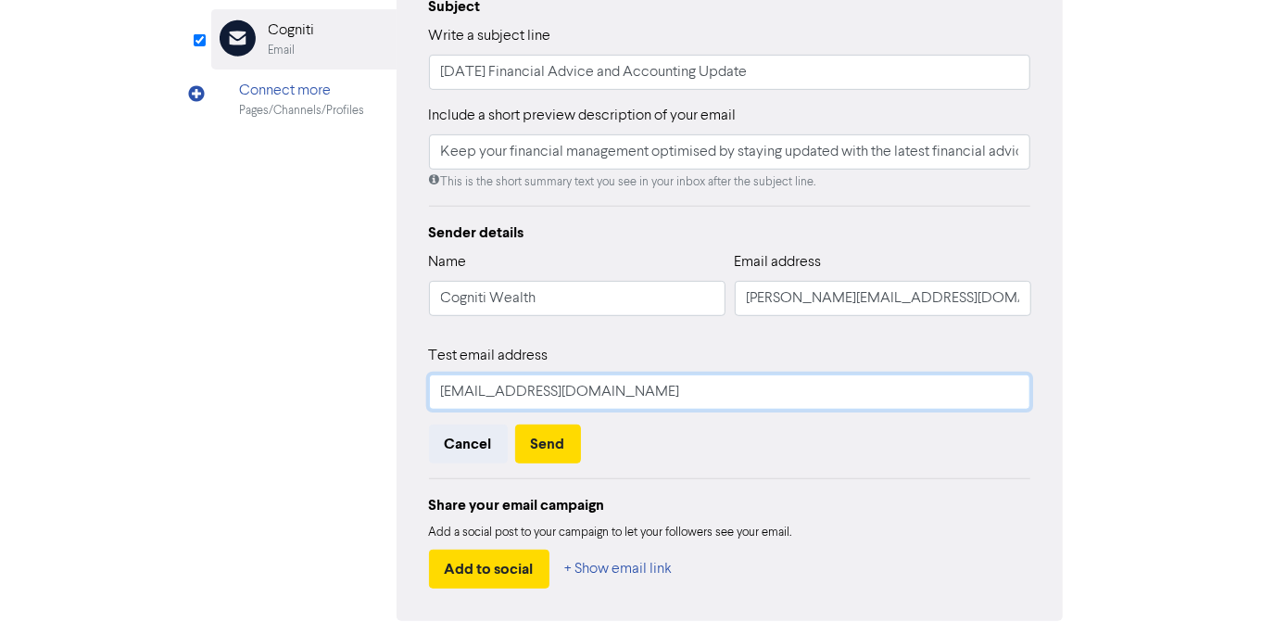
click at [459, 389] on input "mj@cogniti.com.au" at bounding box center [730, 391] width 602 height 35
type input "aaron@cogniti.com.au"
click at [530, 434] on button "Send" at bounding box center [548, 443] width 66 height 39
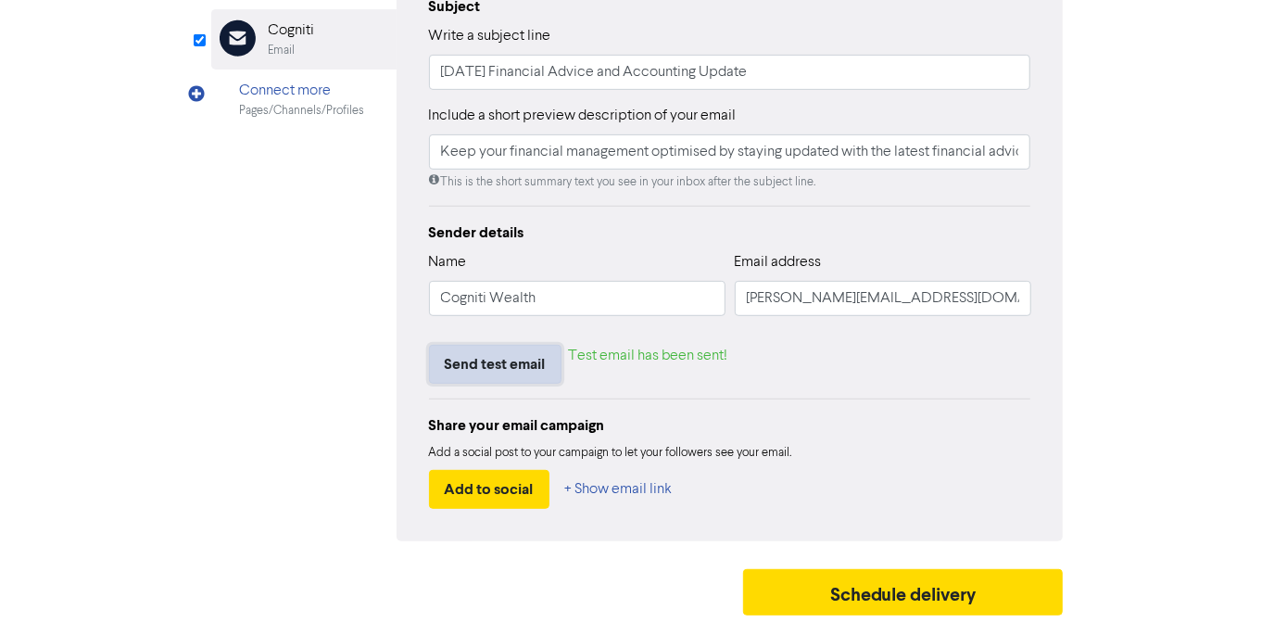
click at [470, 369] on button "Send test email" at bounding box center [495, 364] width 133 height 39
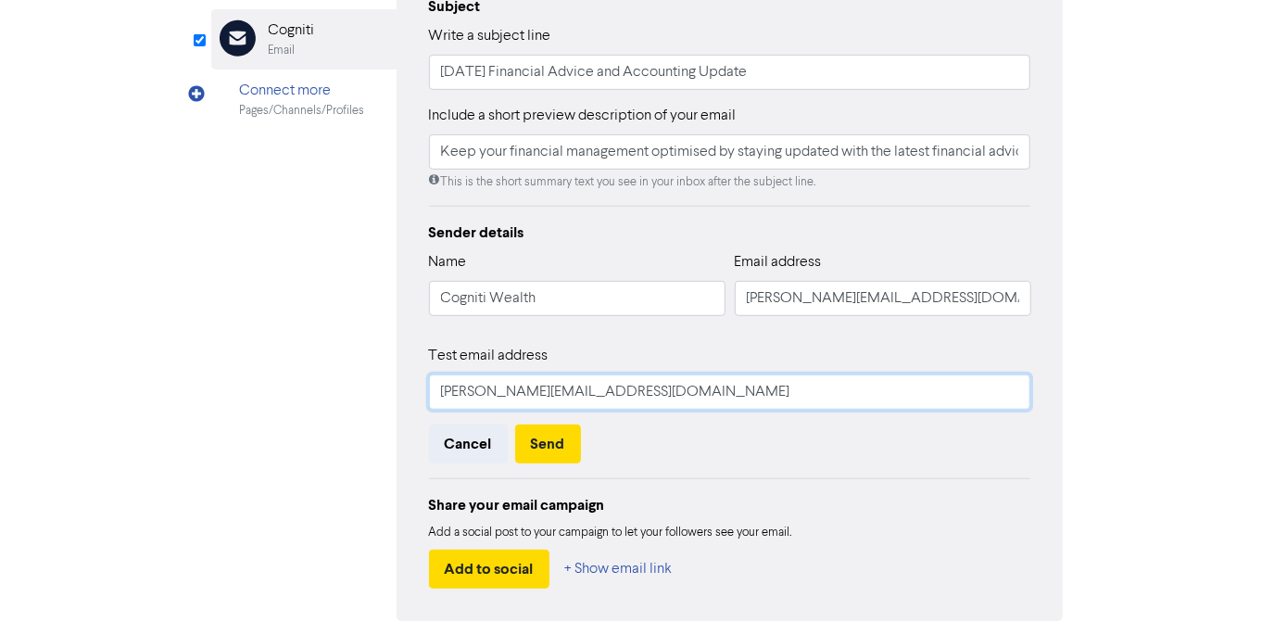
drag, startPoint x: 472, startPoint y: 394, endPoint x: 410, endPoint y: 391, distance: 62.1
click at [410, 391] on div "Edit your Email Preview Email Audience 127 selected contacts Edit Email templat…" at bounding box center [730, 187] width 667 height 867
click at [458, 394] on input "mihael@cogniti.com.au" at bounding box center [730, 391] width 602 height 35
type input "michael@cogniti.com.au"
click at [643, 417] on div "Test email address michael@cogniti.com.au Cancel Send" at bounding box center [730, 404] width 602 height 119
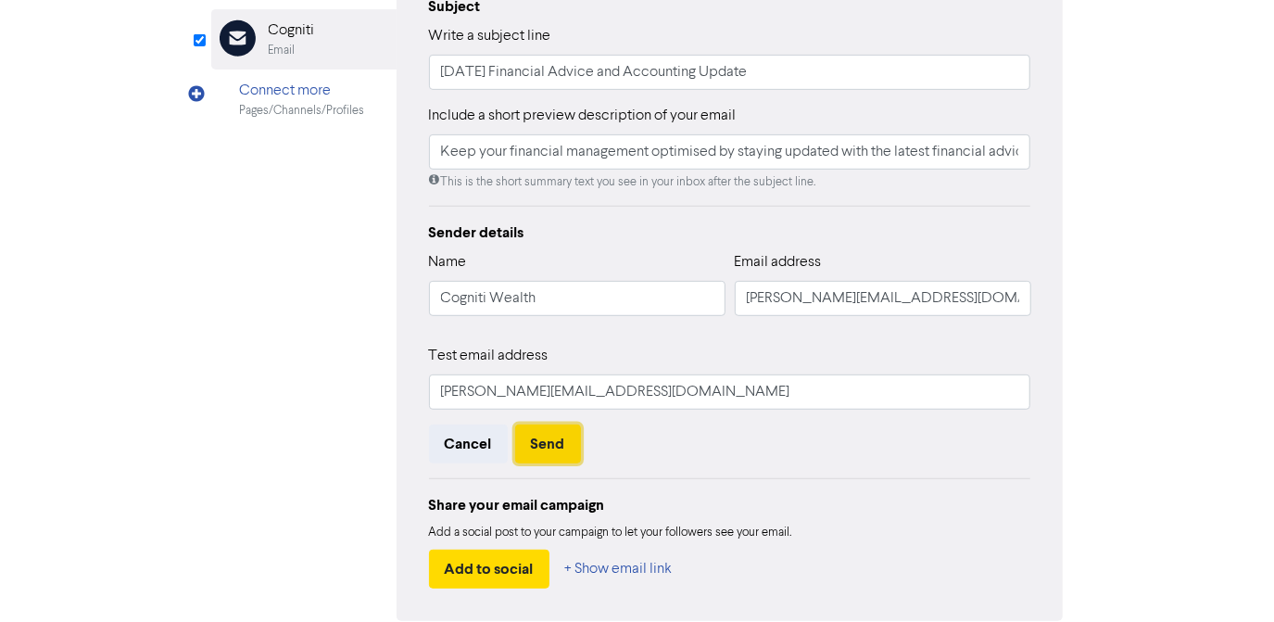
click at [548, 436] on button "Send" at bounding box center [548, 443] width 66 height 39
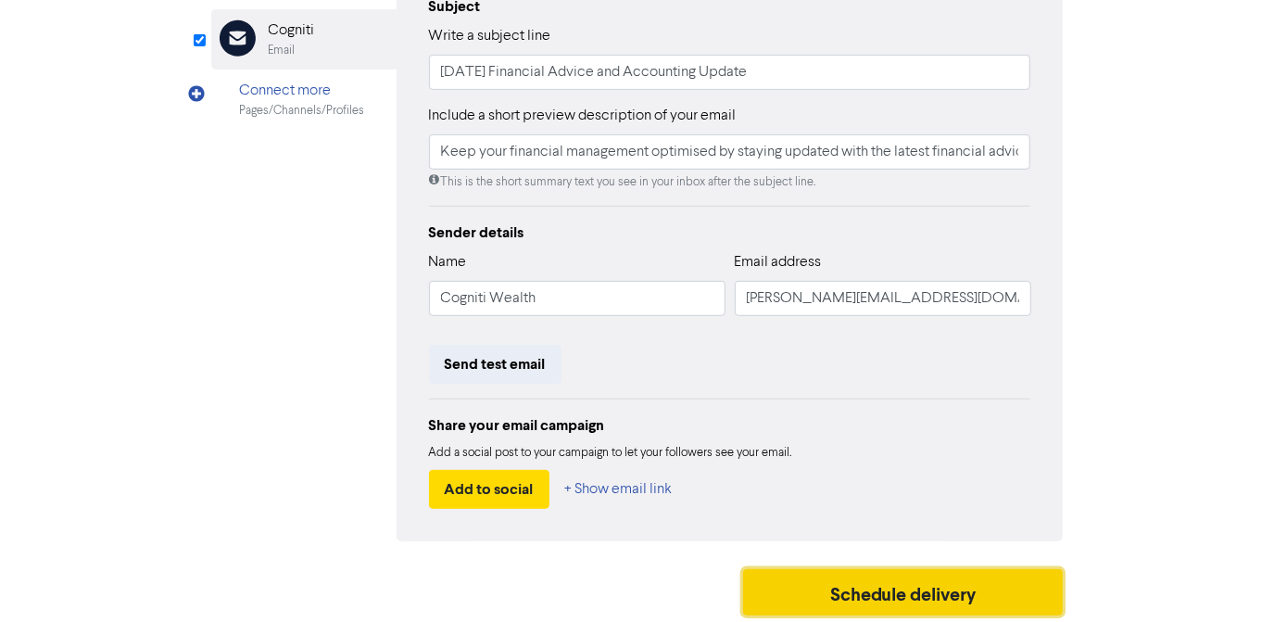
click at [851, 583] on button "Schedule delivery" at bounding box center [903, 592] width 321 height 46
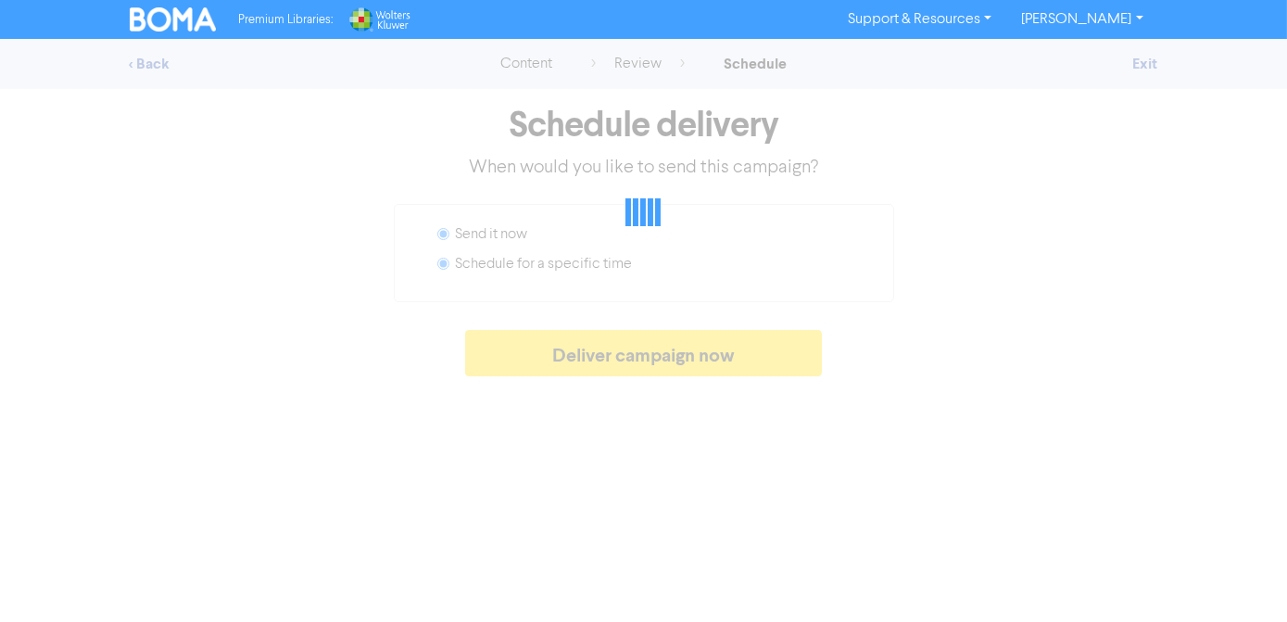
radio input "false"
radio input "true"
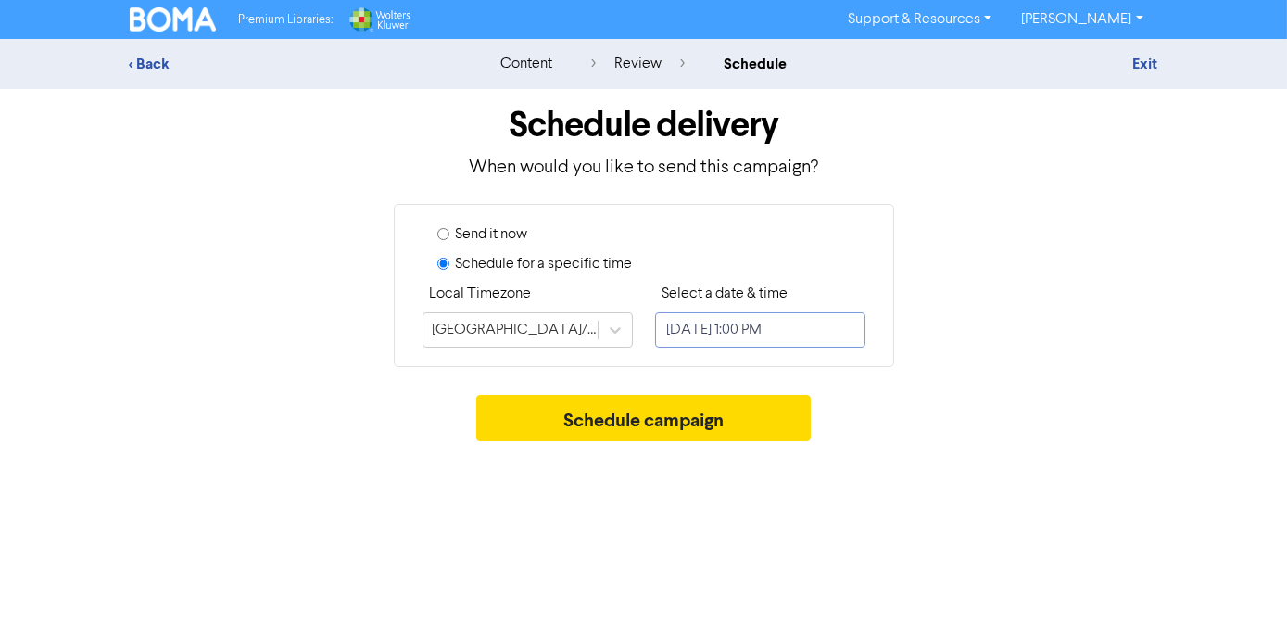
click at [694, 328] on input "October 14, 2025 1:00 PM" at bounding box center [760, 329] width 210 height 35
select select "9"
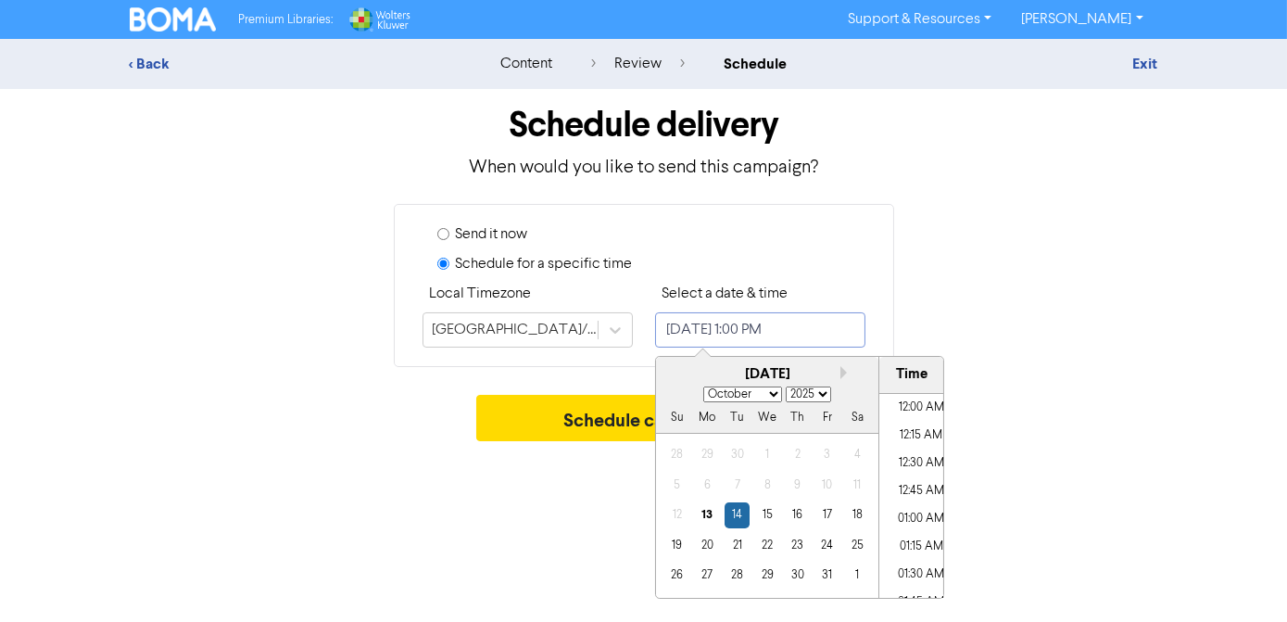
scroll to position [1357, 0]
click at [764, 515] on div "15" at bounding box center [766, 514] width 25 height 25
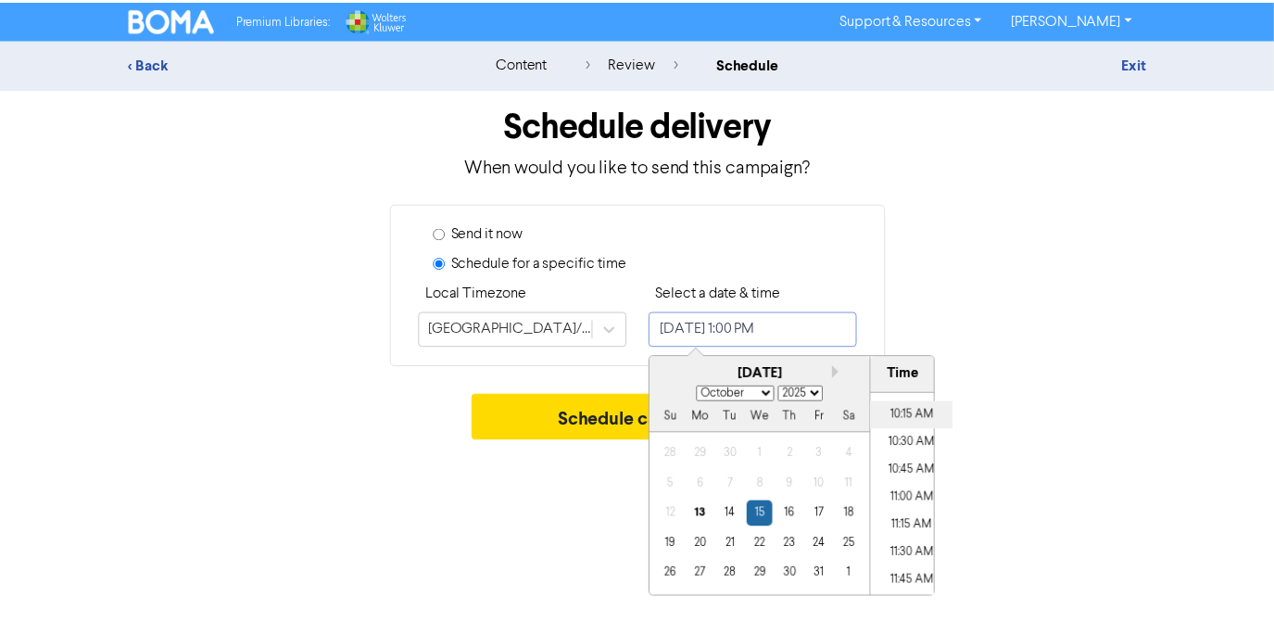
scroll to position [1105, 0]
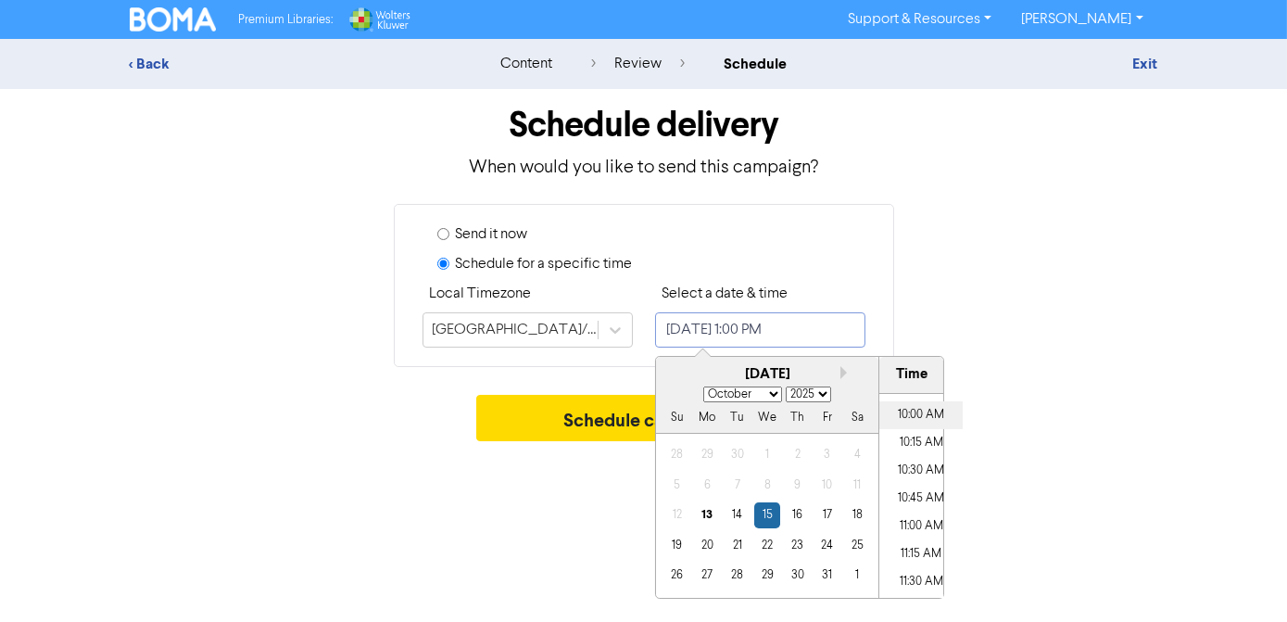
click at [910, 416] on li "10:00 AM" at bounding box center [920, 415] width 83 height 28
type input "October 15, 2025 10:00 AM"
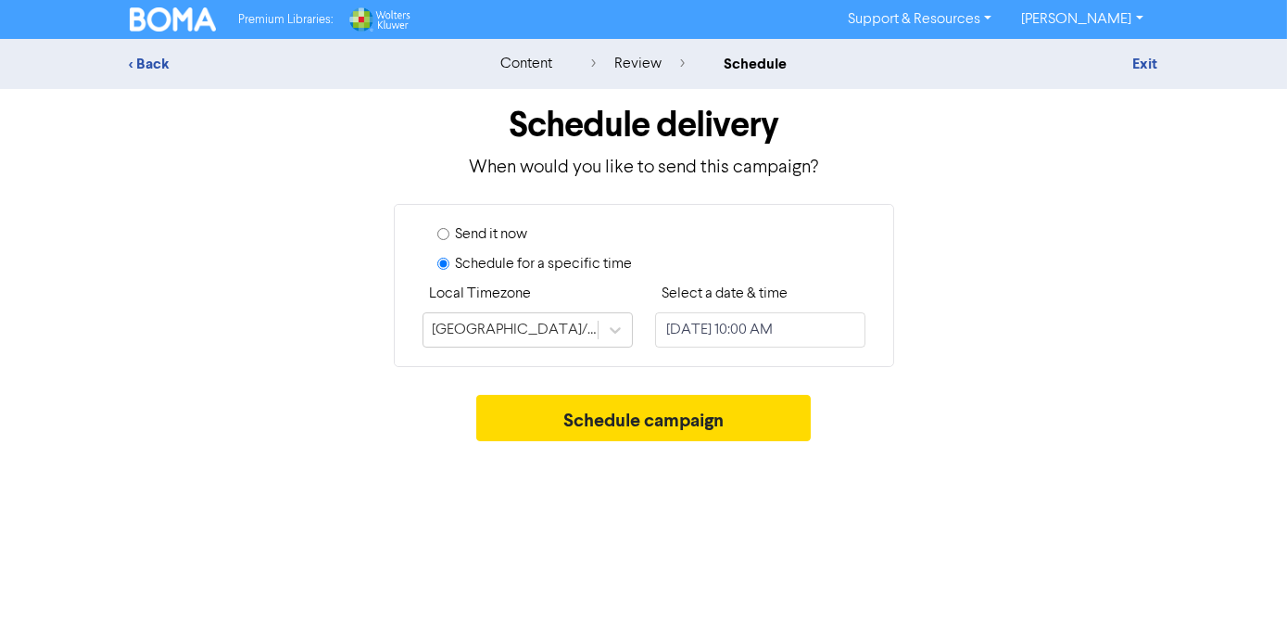
click at [319, 463] on div "Premium Libraries: Support & Resources Video Tutorials FAQ & Guides Marketing E…" at bounding box center [643, 311] width 1287 height 622
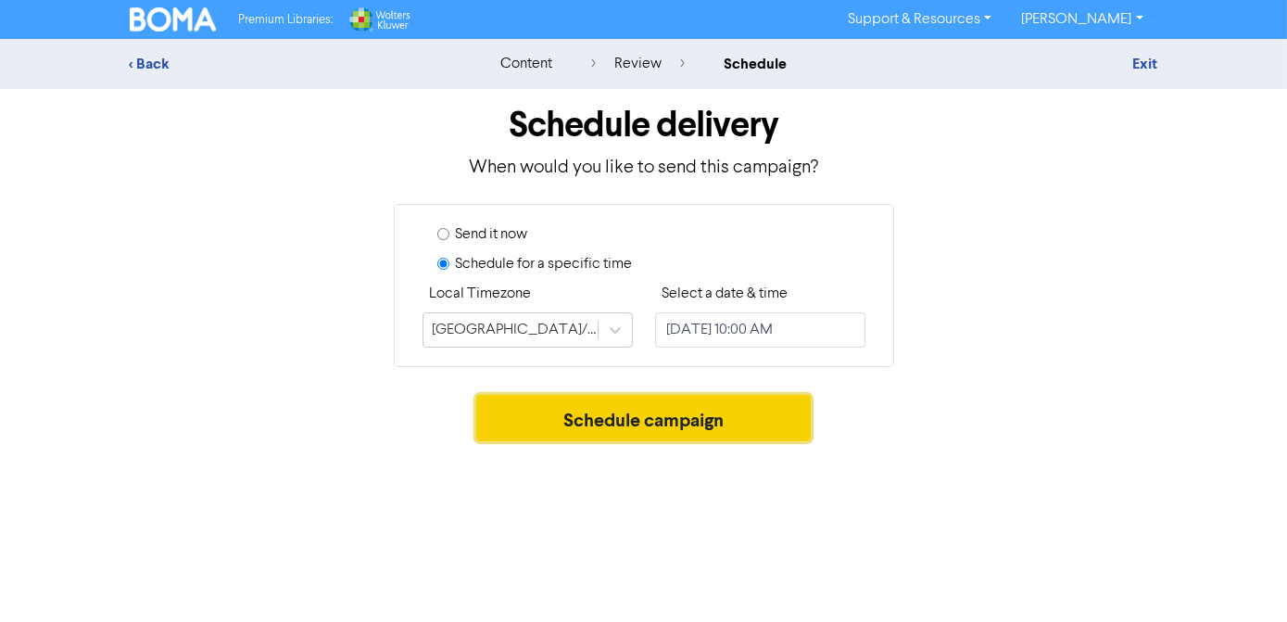
click at [566, 421] on button "Schedule campaign" at bounding box center [643, 418] width 335 height 46
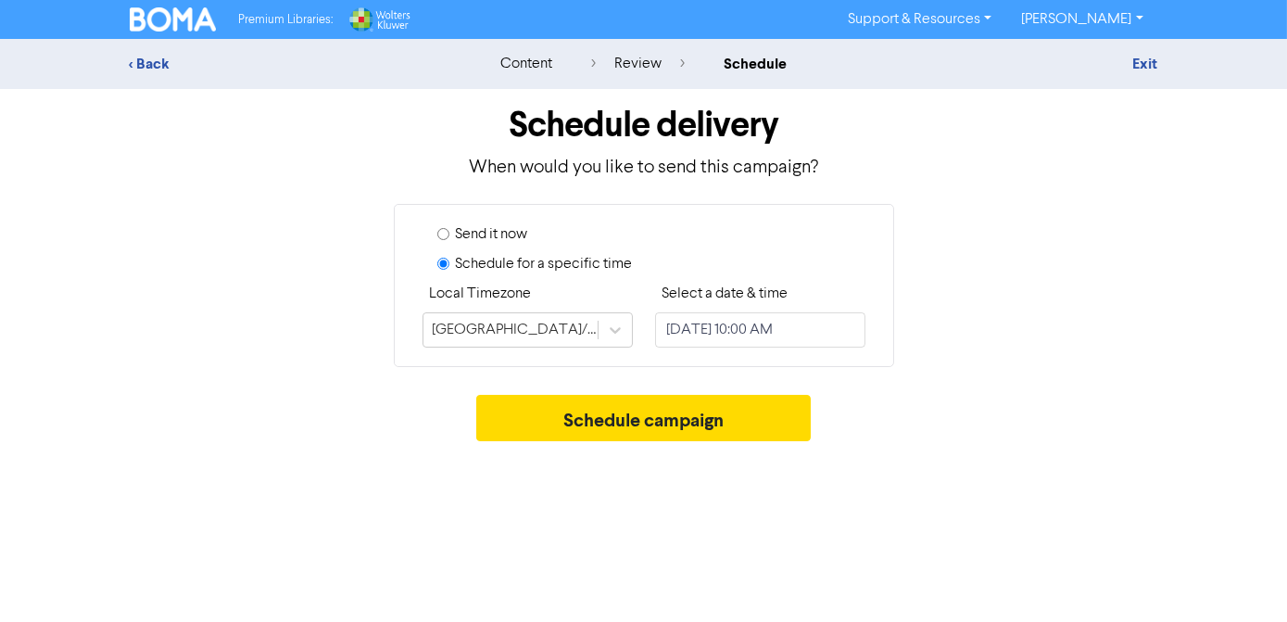
click at [566, 421] on div "Premium Libraries: Support & Resources Video Tutorials FAQ & Guides Marketing E…" at bounding box center [643, 311] width 1287 height 622
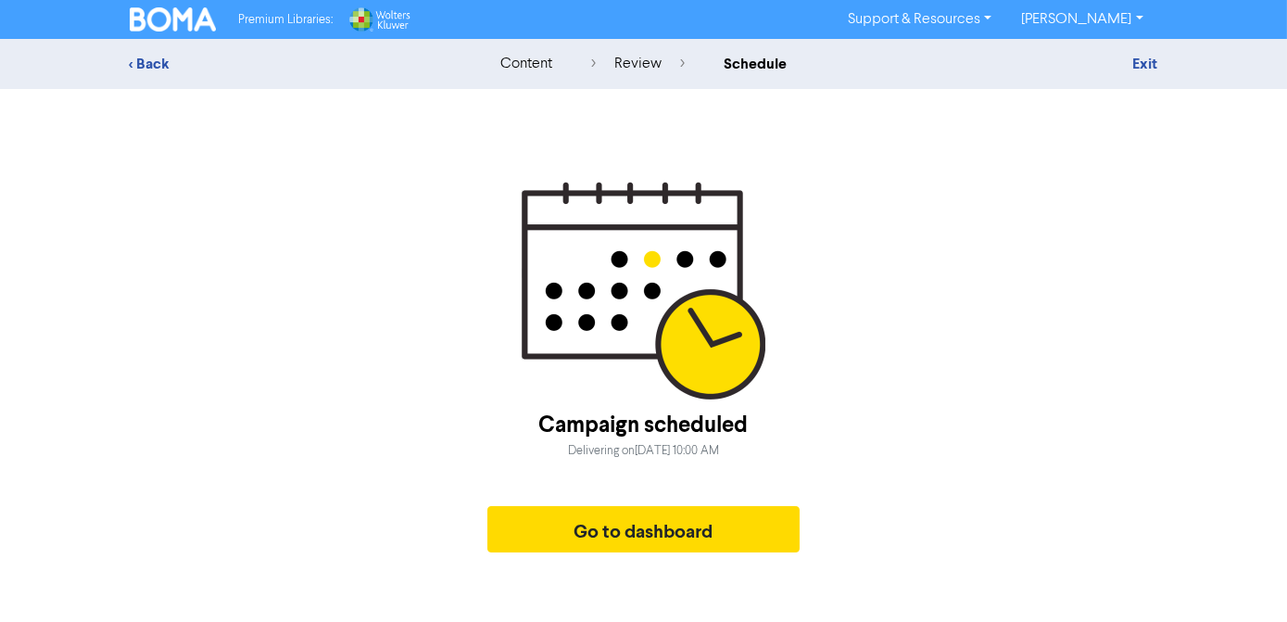
click at [525, 72] on div "content" at bounding box center [526, 64] width 52 height 22
click at [526, 66] on div "content" at bounding box center [526, 64] width 52 height 22
click at [525, 64] on div "content" at bounding box center [526, 64] width 52 height 22
click at [153, 67] on div "< Back" at bounding box center [292, 64] width 324 height 22
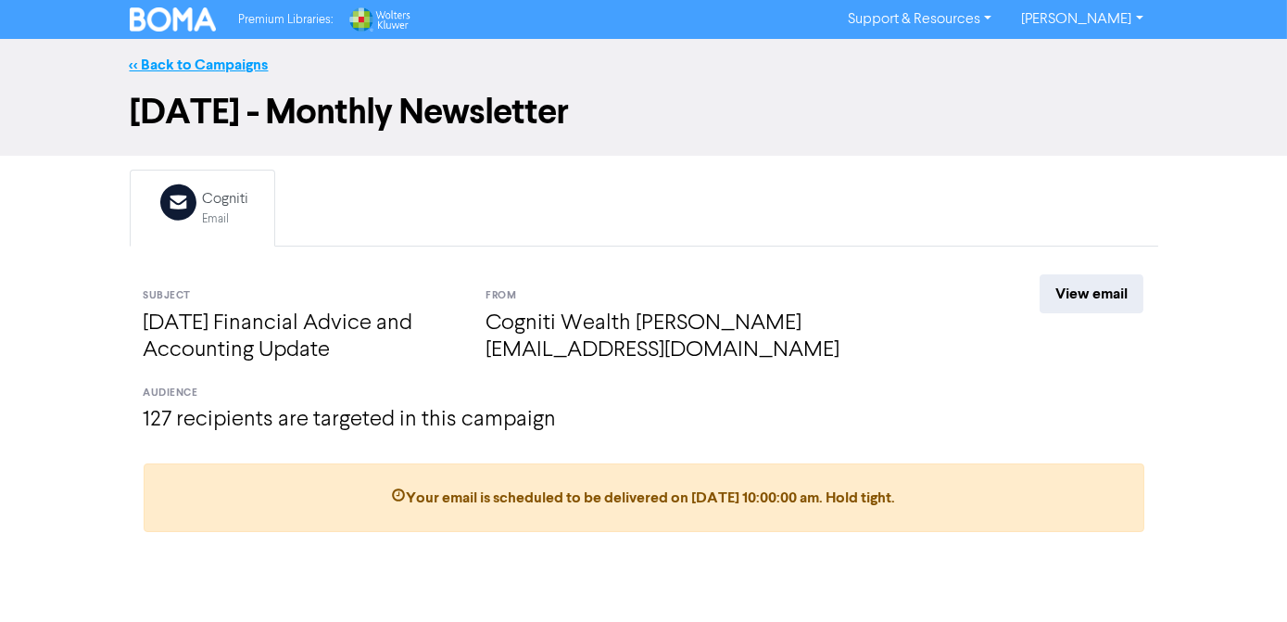
click at [215, 59] on link "<< Back to Campaigns" at bounding box center [199, 65] width 139 height 19
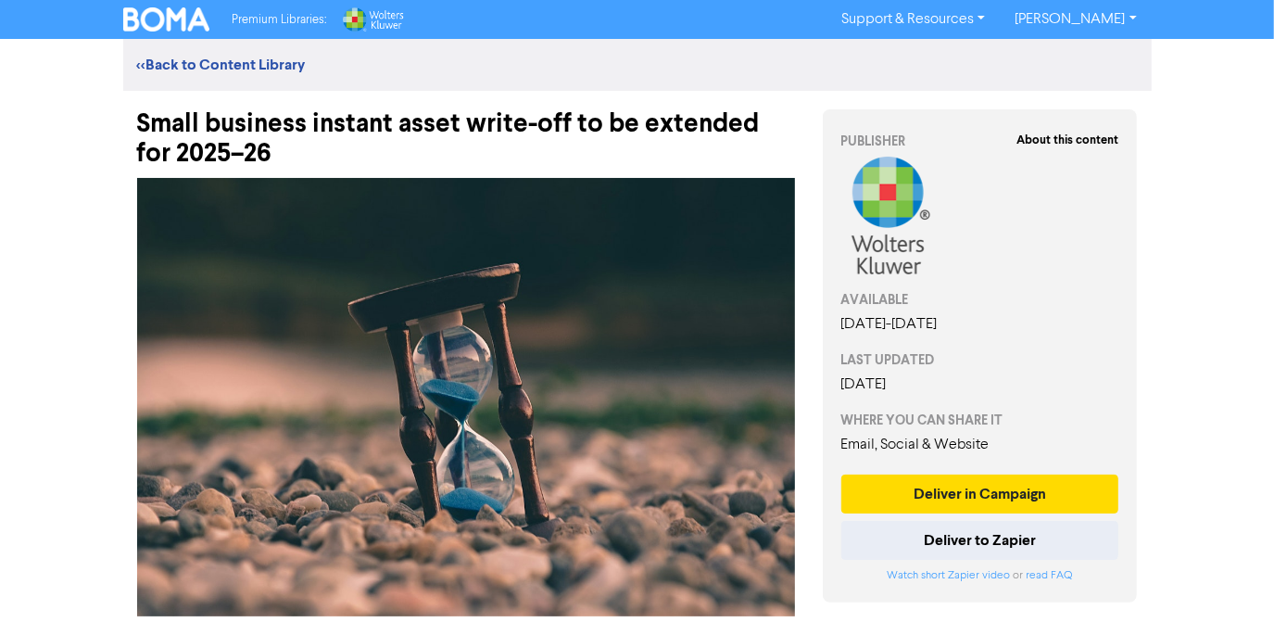
click at [86, 203] on div "Premium Libraries: Support & Resources Video Tutorials FAQ & Guides Marketing E…" at bounding box center [637, 311] width 1274 height 622
click at [311, 166] on div "Small business instant asset write-off to be extended for 2025–26" at bounding box center [466, 130] width 658 height 78
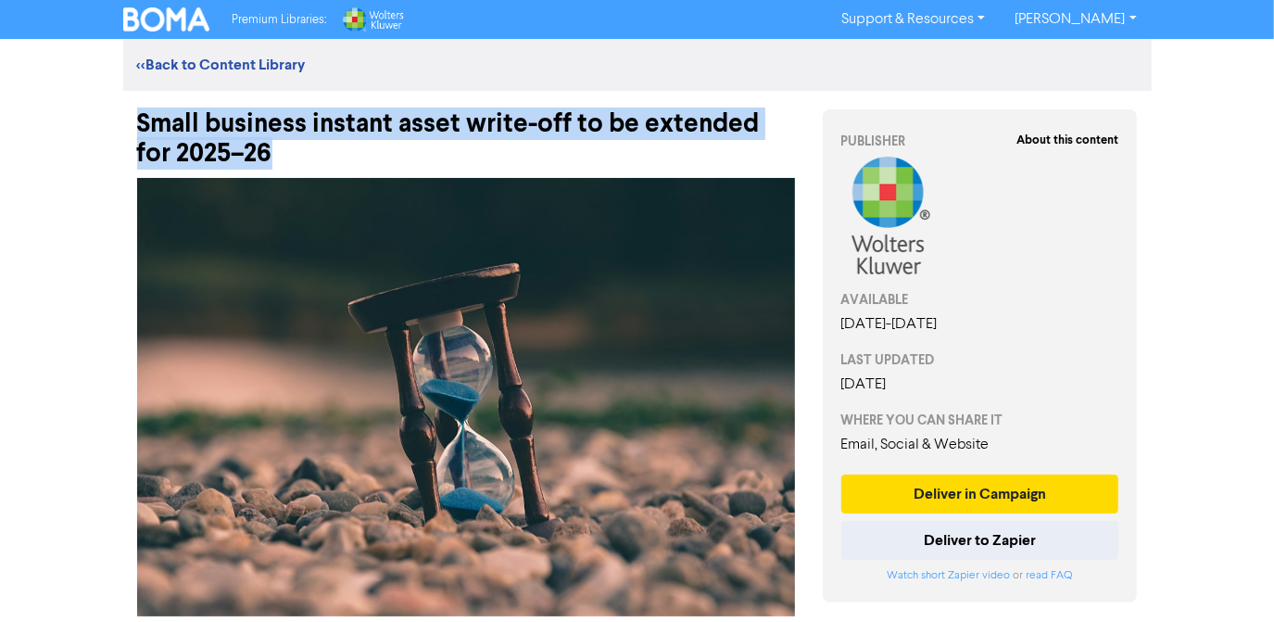
drag, startPoint x: 232, startPoint y: 158, endPoint x: 134, endPoint y: 128, distance: 102.0
click at [134, 128] on div "Small business instant asset write-off to be extended for 2025–26" at bounding box center [466, 130] width 686 height 78
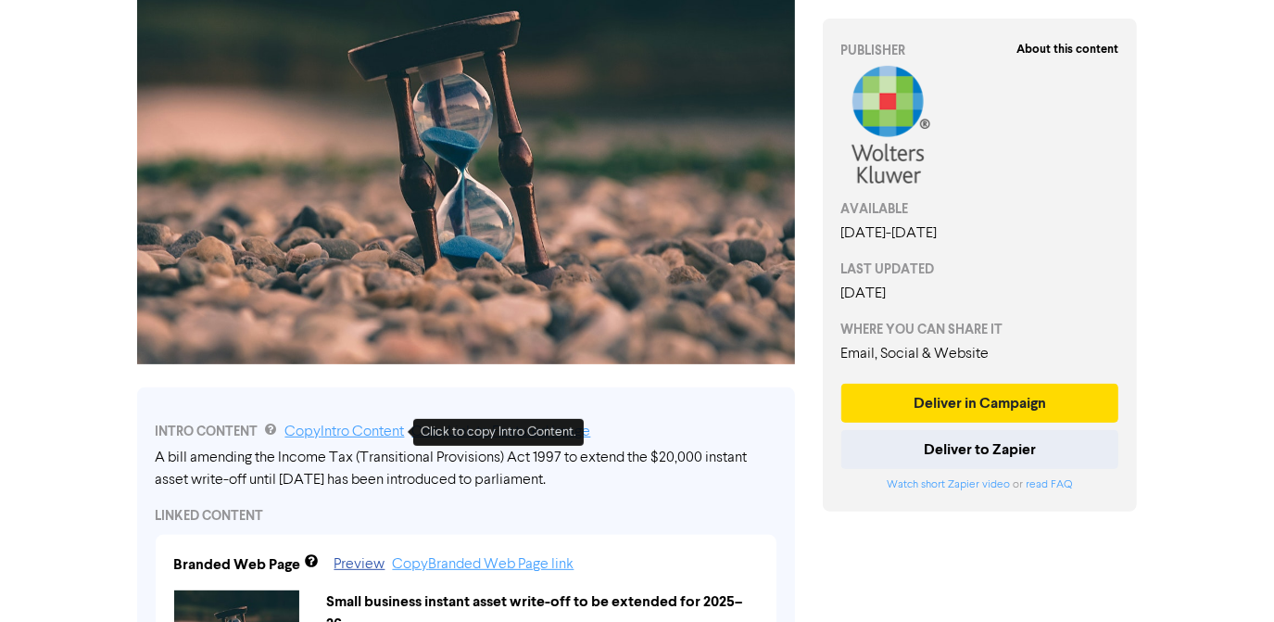
click at [359, 434] on link "Copy Intro Content" at bounding box center [345, 431] width 120 height 15
copy div "Small business instant asset write-off to be extended for 2025–26"
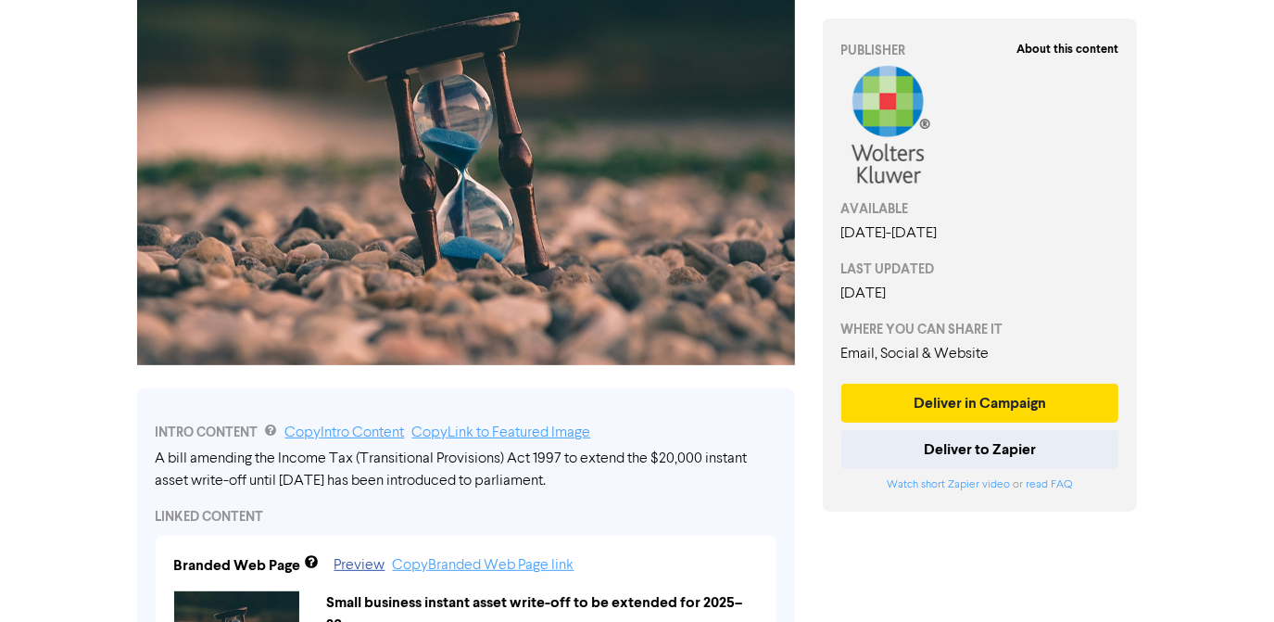
scroll to position [83, 0]
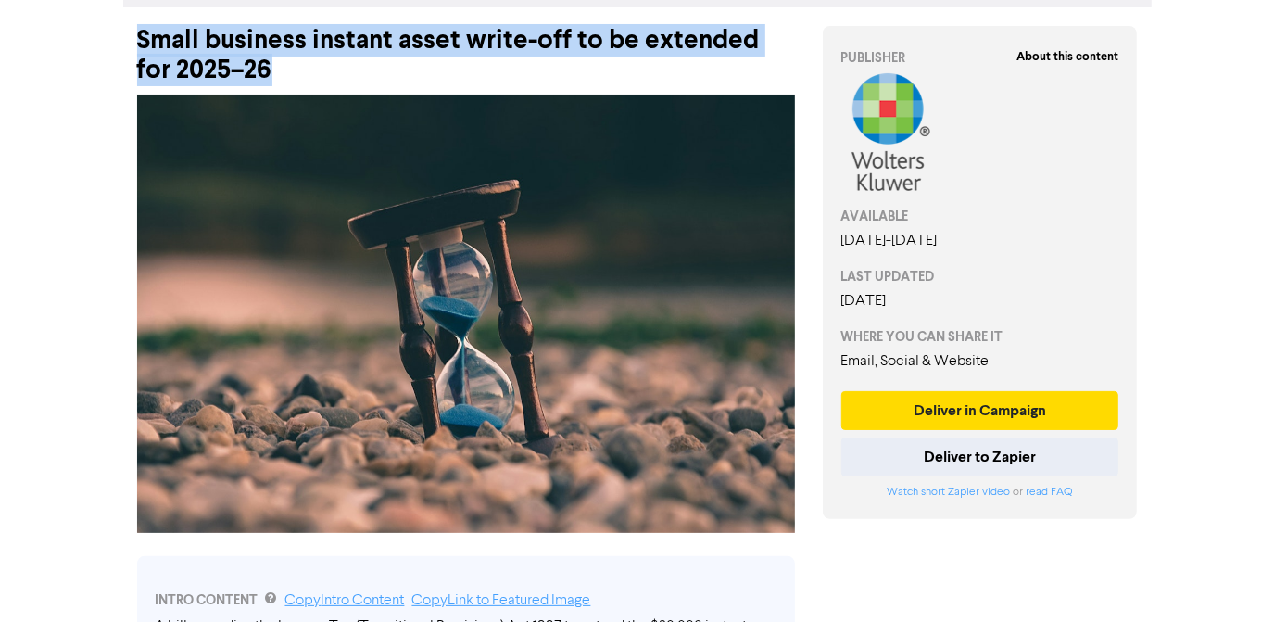
drag, startPoint x: 237, startPoint y: 76, endPoint x: 141, endPoint y: 38, distance: 103.6
click at [141, 38] on div "Small business instant asset write-off to be extended for 2025–26" at bounding box center [466, 46] width 658 height 78
copy div "Small business instant asset write-off to be extended for 2025–26"
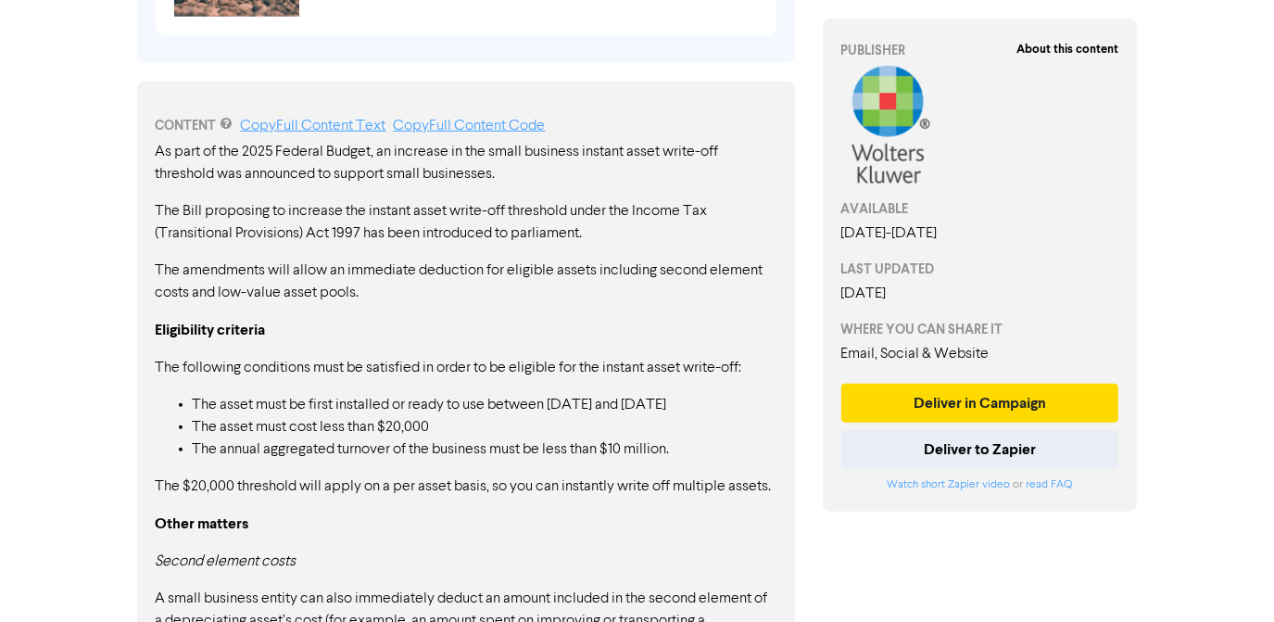
scroll to position [842, 0]
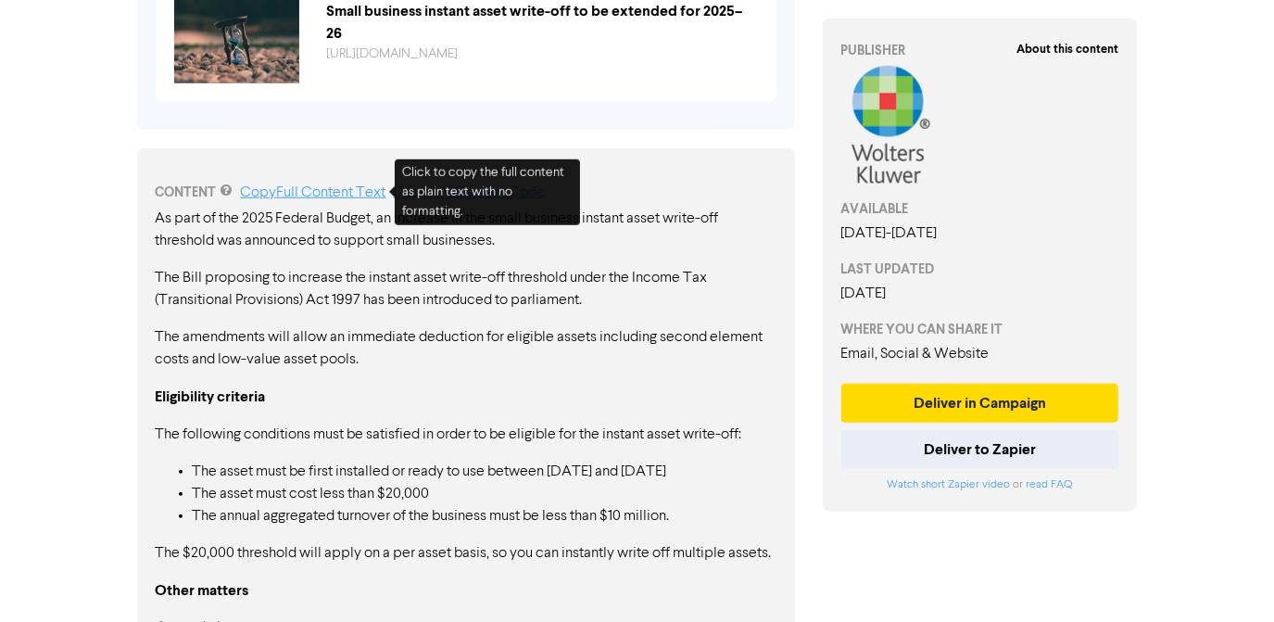
click at [316, 196] on link "Copy Full Content Text" at bounding box center [313, 192] width 145 height 15
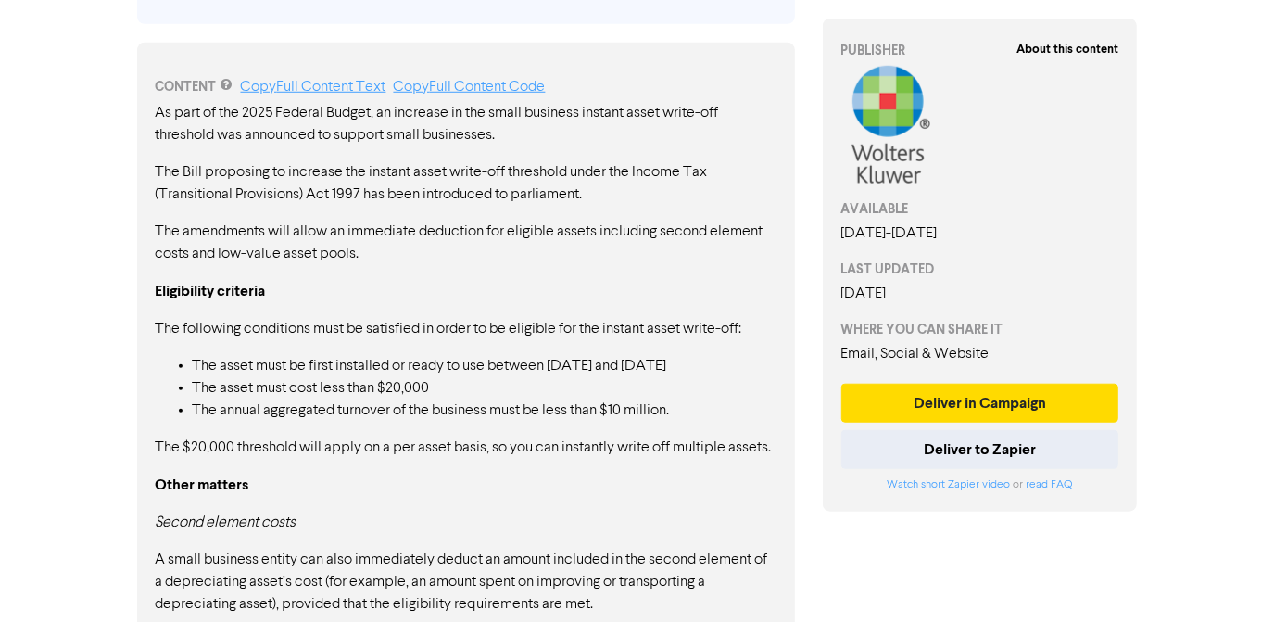
scroll to position [654, 0]
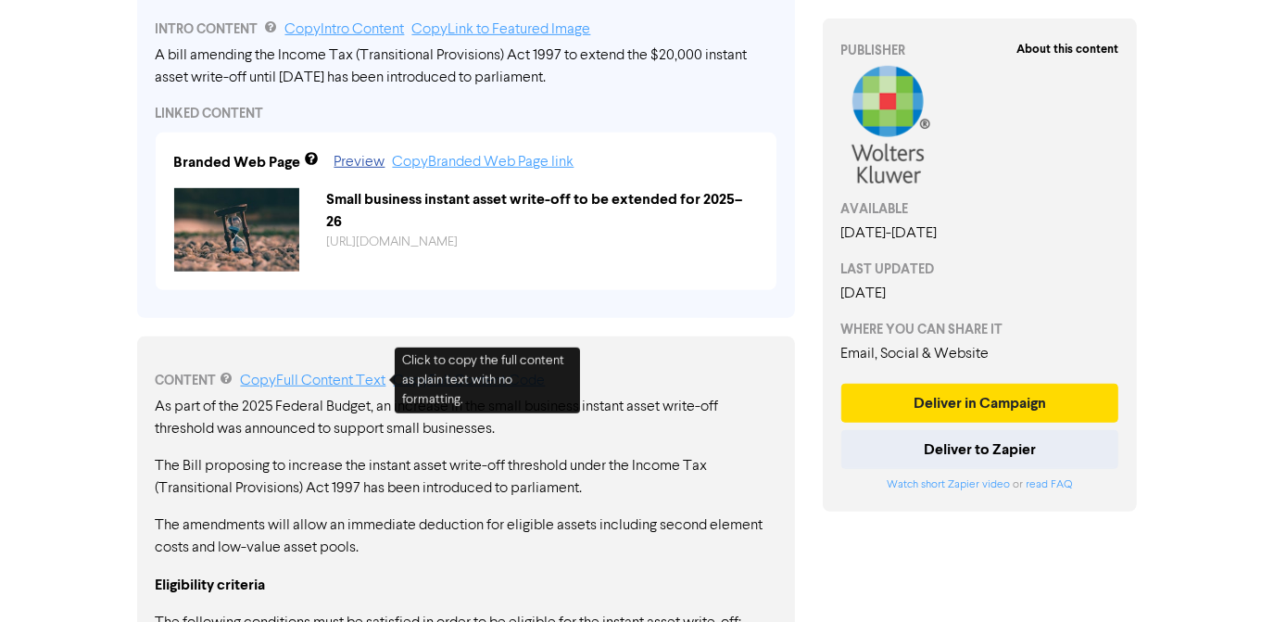
click at [282, 380] on link "Copy Full Content Text" at bounding box center [313, 380] width 145 height 15
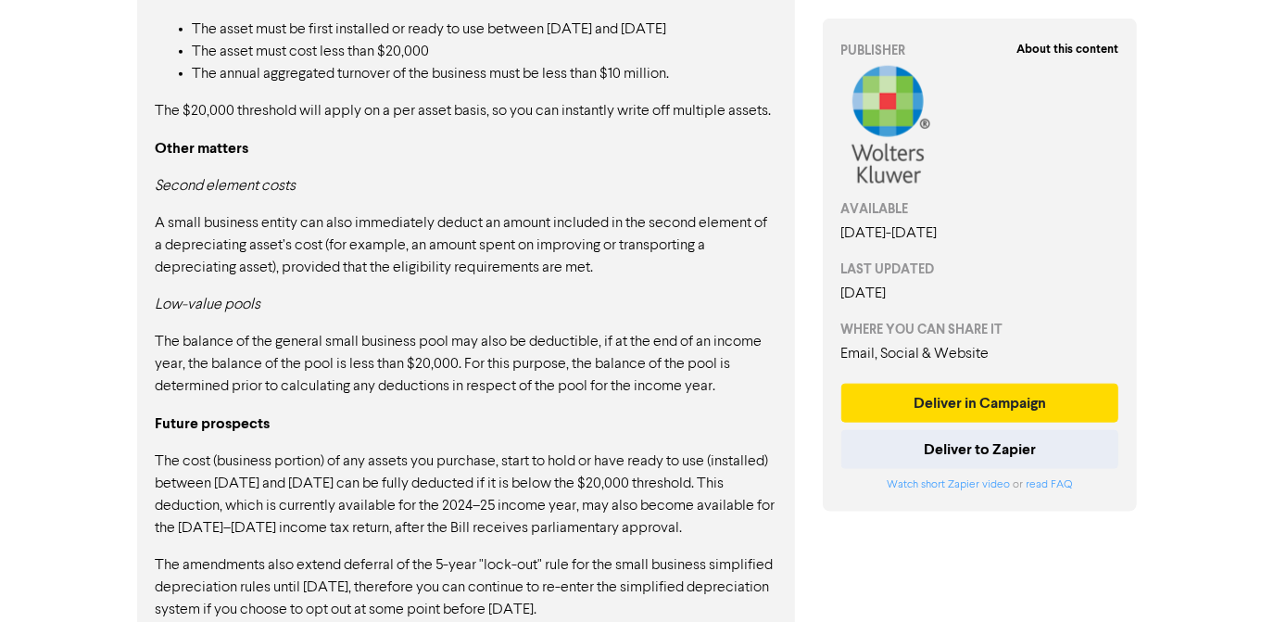
scroll to position [1413, 0]
